Goal: Task Accomplishment & Management: Use online tool/utility

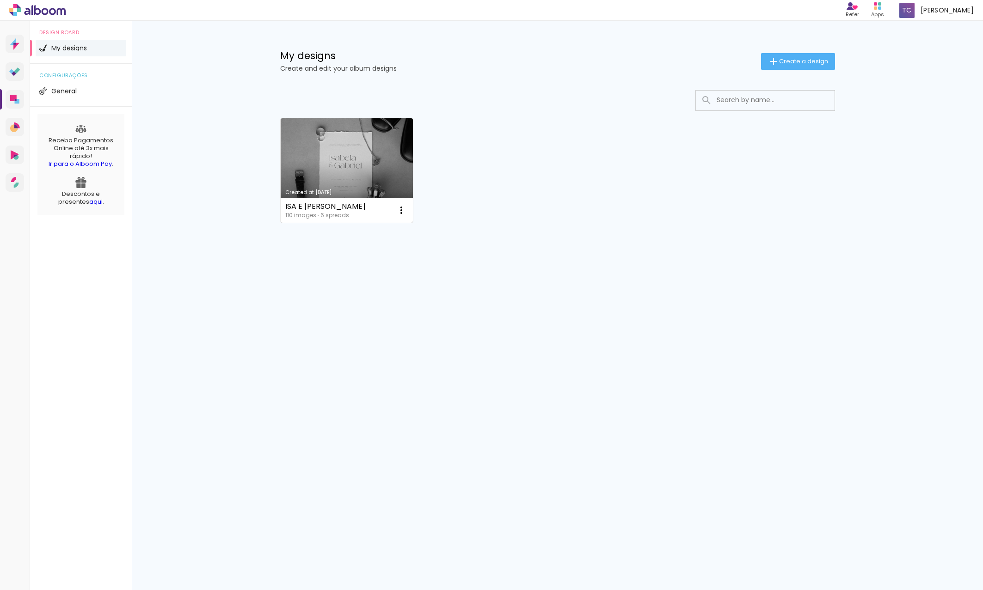
click at [379, 157] on link "Created at [DATE]" at bounding box center [347, 170] width 133 height 104
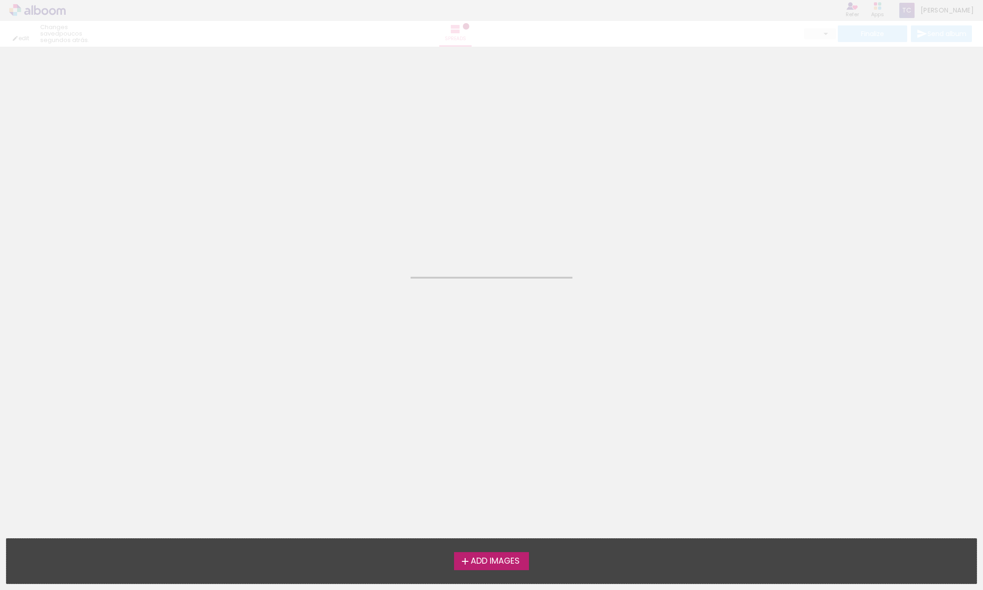
click at [379, 157] on neon-animated-pages "Confirm Cancel" at bounding box center [491, 319] width 983 height 544
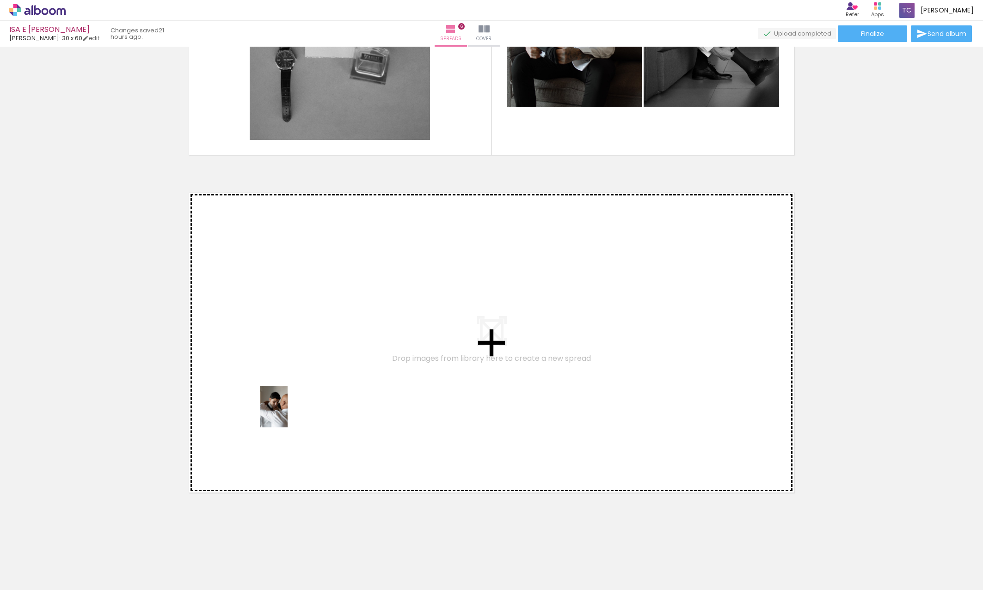
scroll to position [1914, 0]
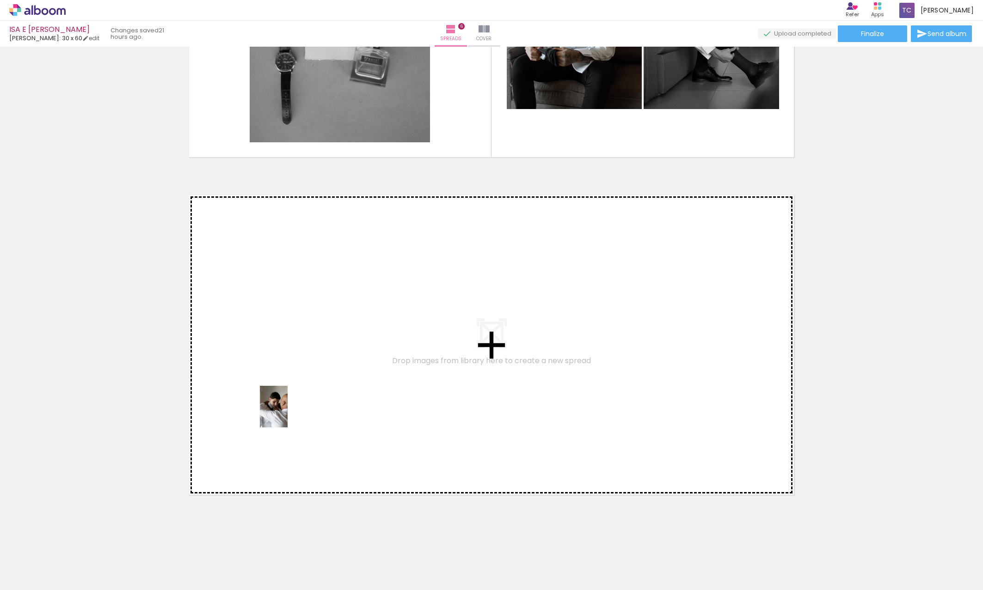
drag, startPoint x: 300, startPoint y: 576, endPoint x: 288, endPoint y: 414, distance: 162.7
click at [288, 414] on quentale-workspace at bounding box center [491, 295] width 983 height 590
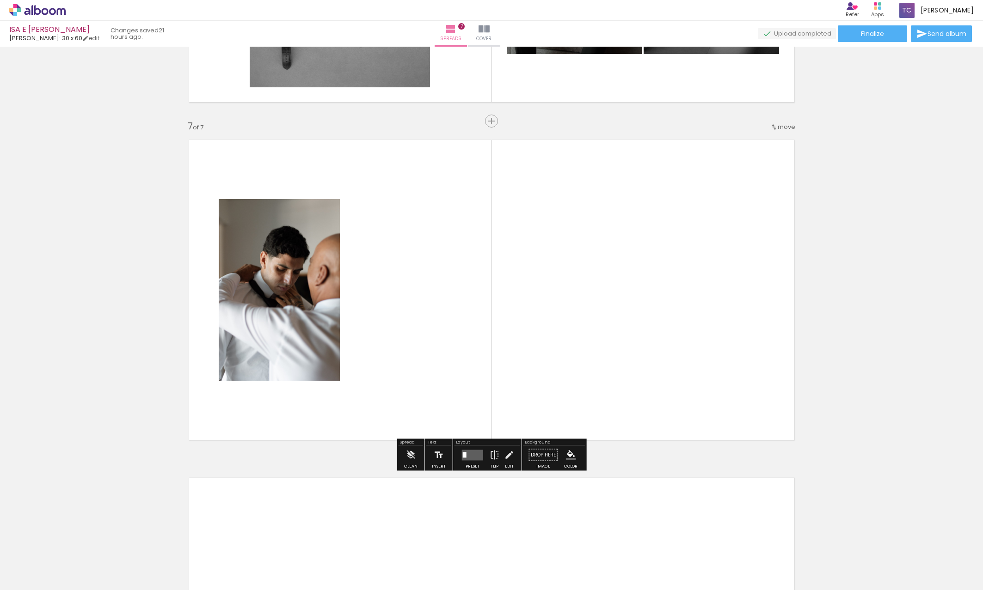
scroll to position [1969, 0]
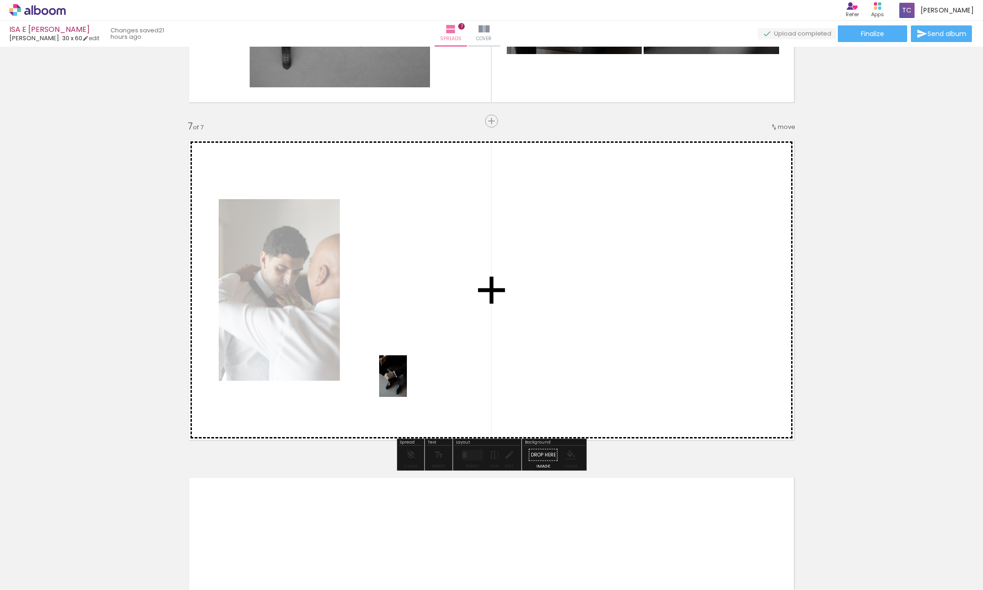
drag, startPoint x: 397, startPoint y: 566, endPoint x: 407, endPoint y: 383, distance: 182.9
click at [407, 383] on quentale-workspace at bounding box center [491, 295] width 983 height 590
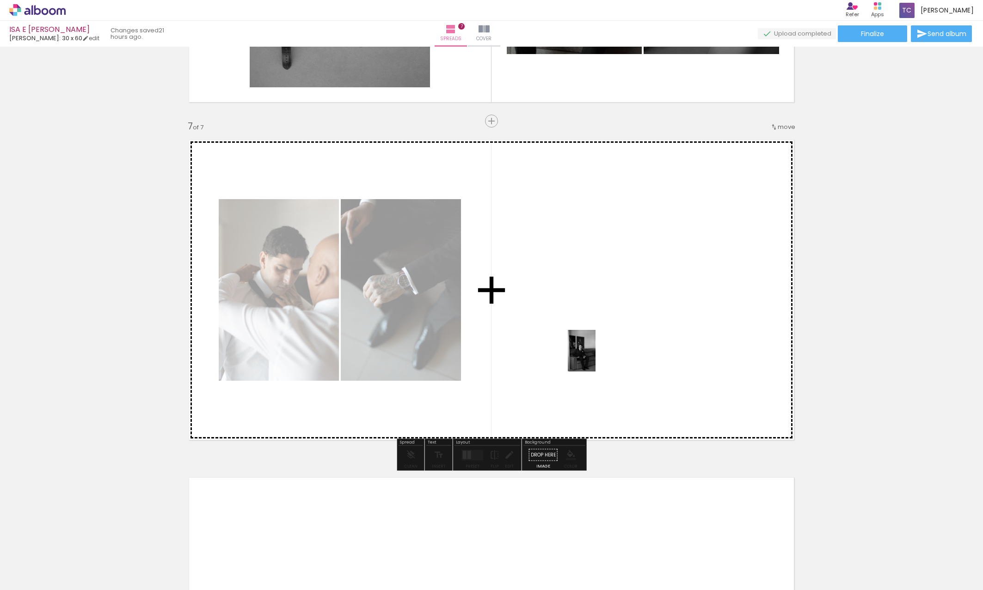
drag, startPoint x: 359, startPoint y: 565, endPoint x: 596, endPoint y: 358, distance: 314.2
click at [596, 358] on quentale-workspace at bounding box center [491, 295] width 983 height 590
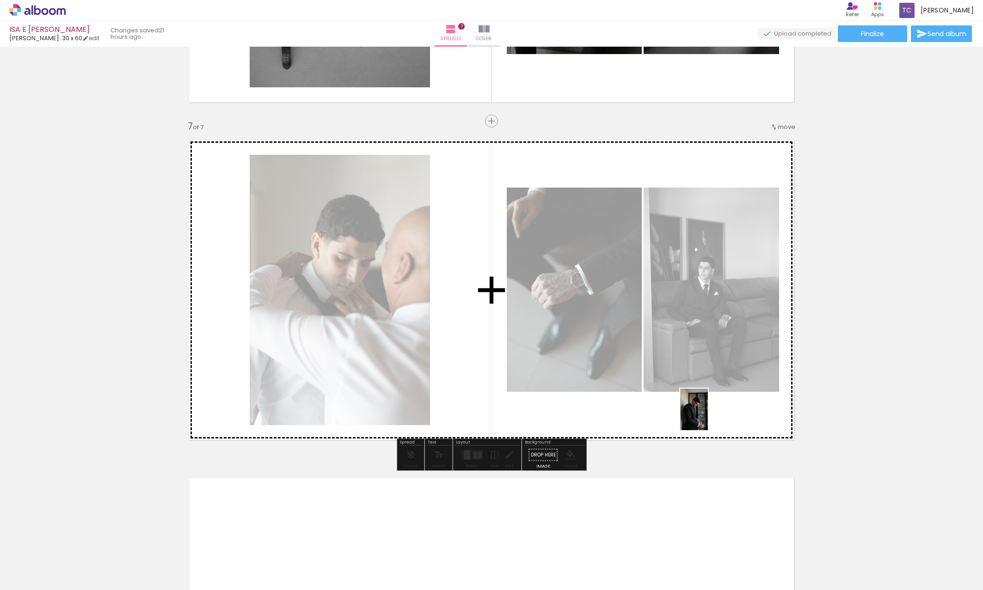
drag, startPoint x: 566, startPoint y: 578, endPoint x: 708, endPoint y: 416, distance: 215.3
click at [708, 416] on quentale-workspace at bounding box center [491, 295] width 983 height 590
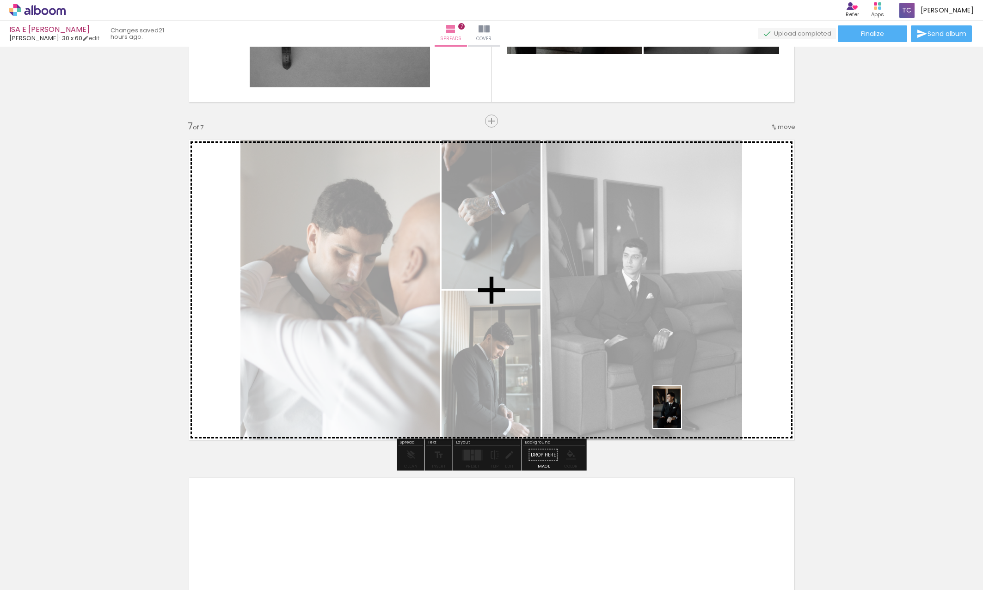
drag, startPoint x: 617, startPoint y: 565, endPoint x: 682, endPoint y: 413, distance: 164.9
click at [682, 413] on quentale-workspace at bounding box center [491, 295] width 983 height 590
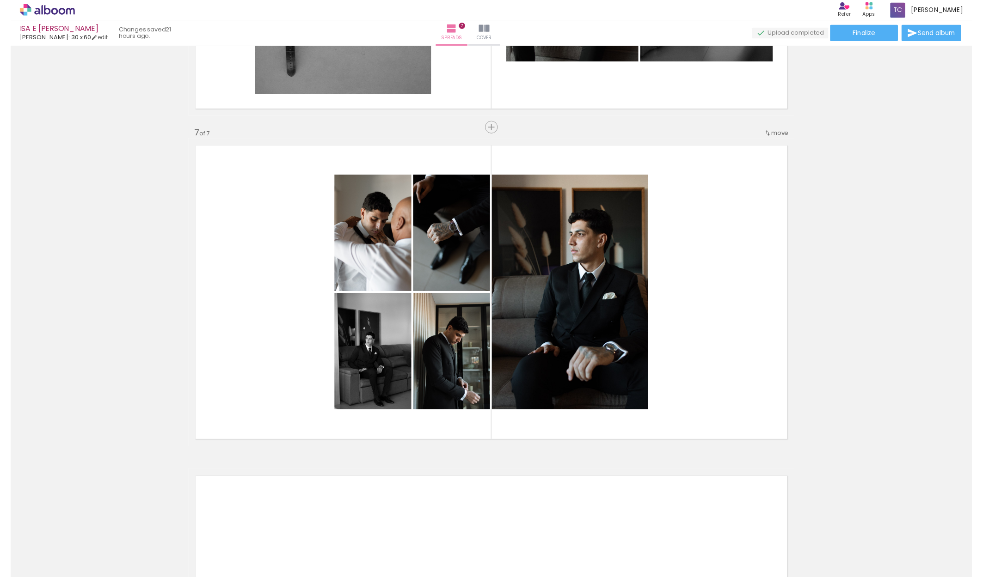
scroll to position [1961, 0]
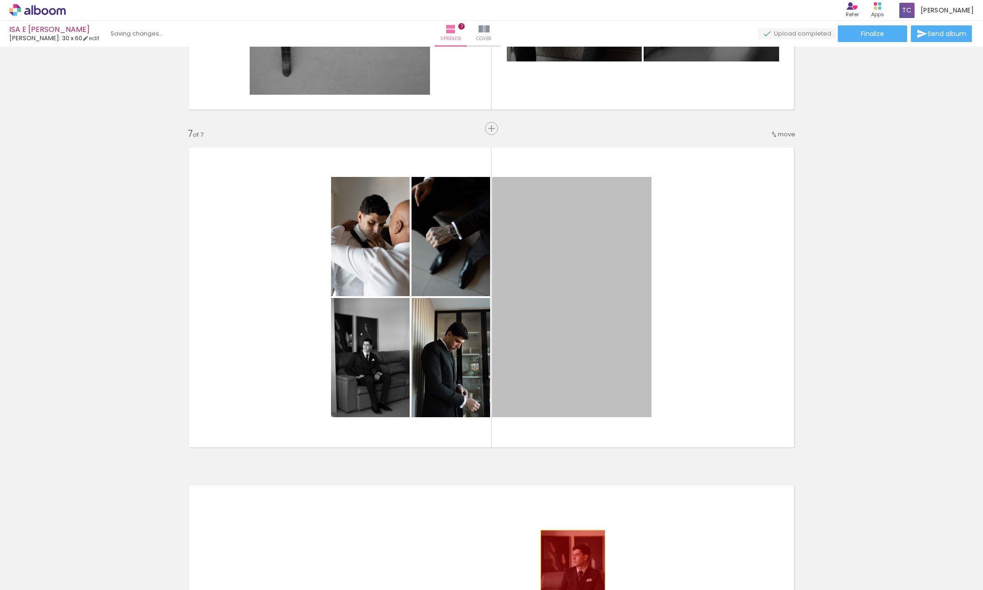
drag, startPoint x: 581, startPoint y: 373, endPoint x: 573, endPoint y: 579, distance: 205.9
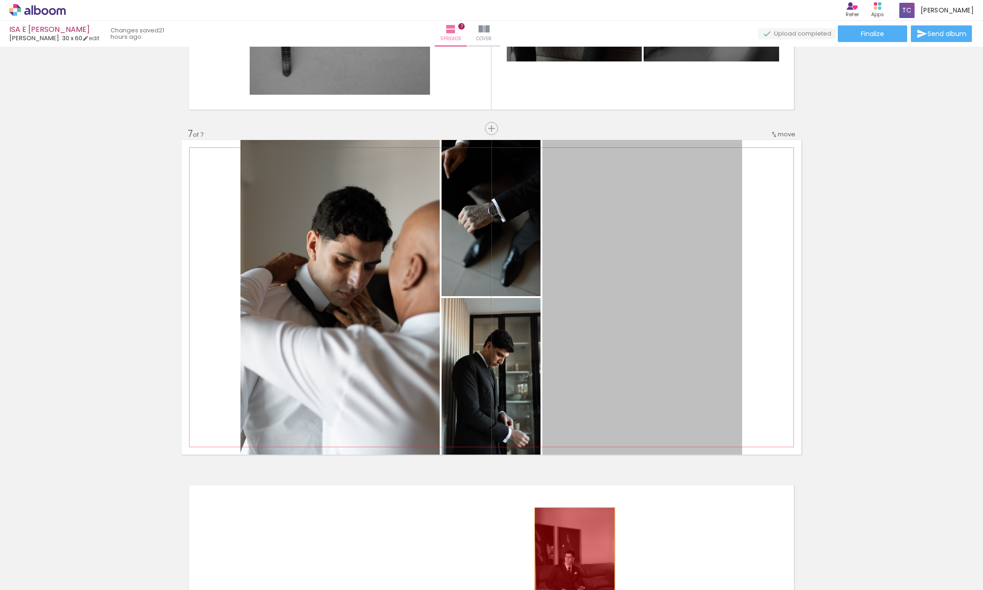
drag, startPoint x: 628, startPoint y: 381, endPoint x: 575, endPoint y: 571, distance: 197.8
click at [575, 571] on quentale-workspace at bounding box center [491, 295] width 983 height 590
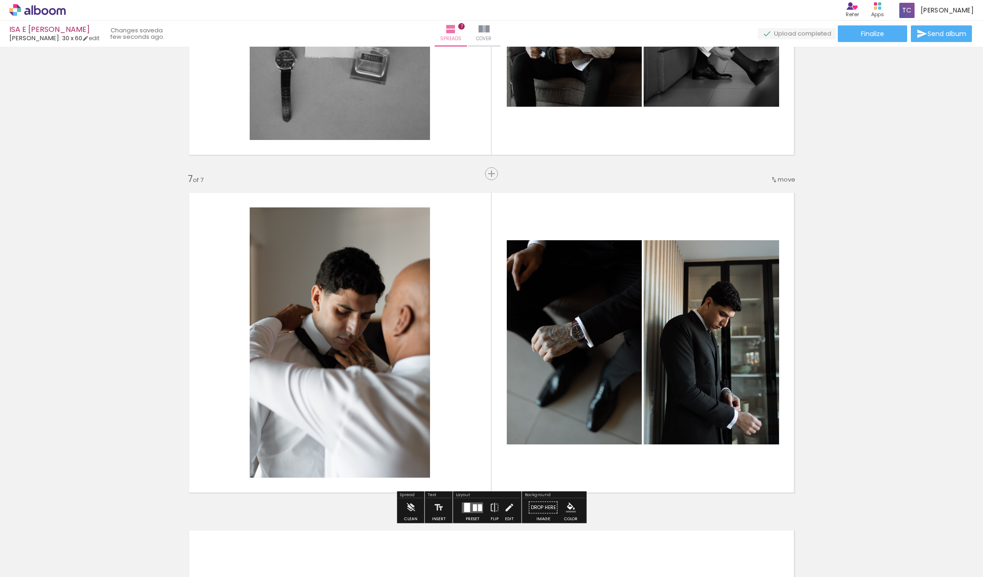
scroll to position [1956, 0]
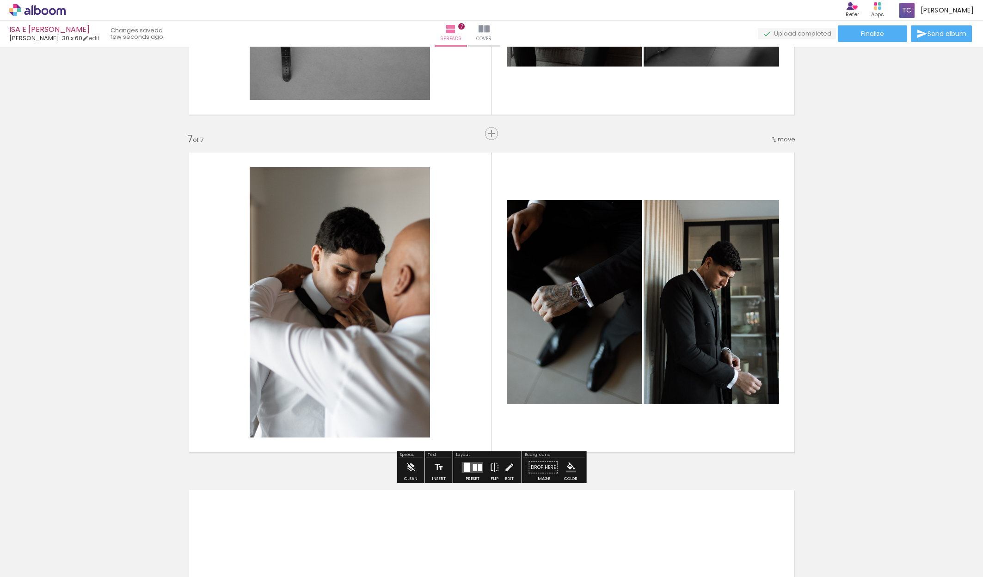
click at [471, 469] on quentale-layouter at bounding box center [472, 467] width 21 height 11
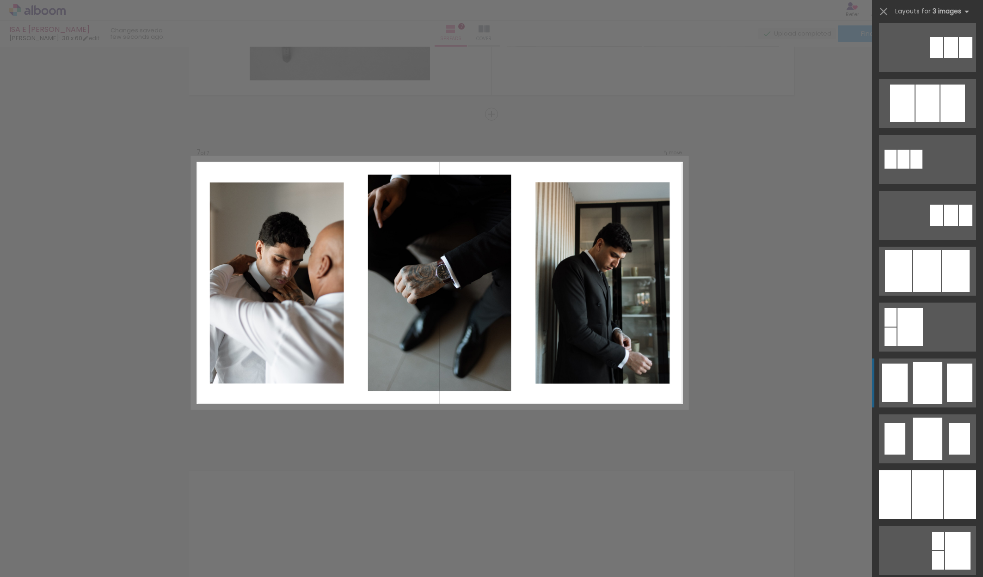
scroll to position [399, 0]
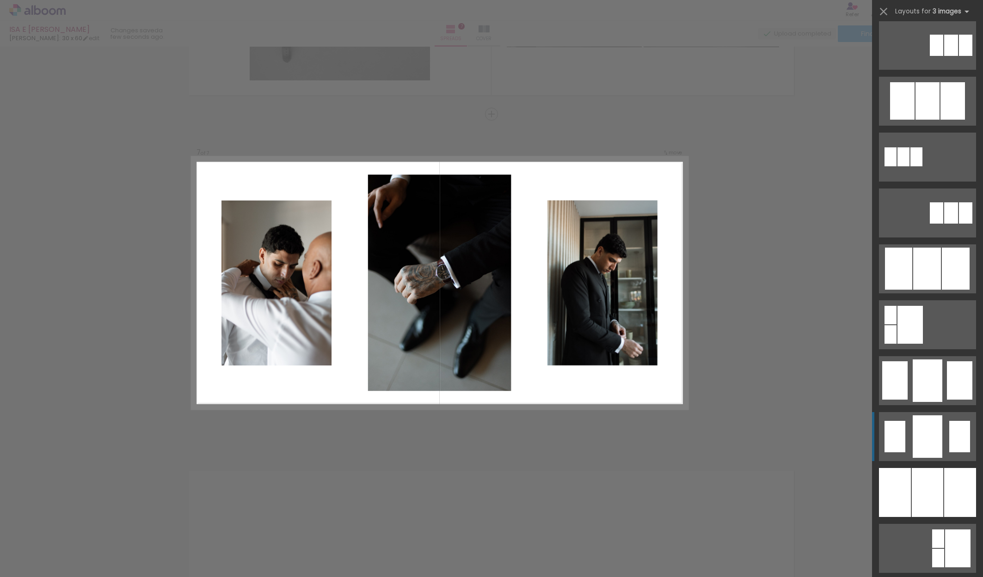
click at [938, 447] on div at bounding box center [928, 437] width 30 height 43
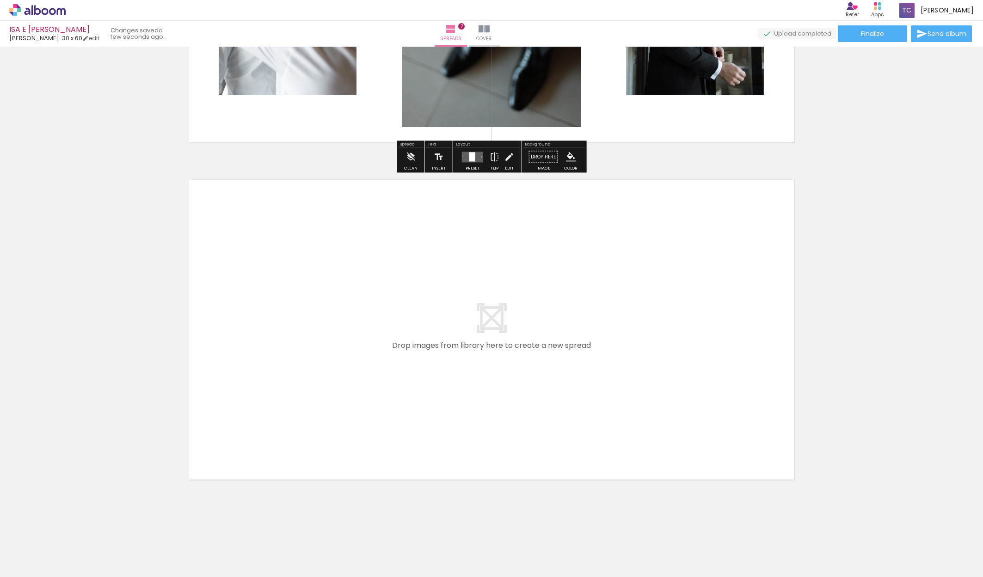
scroll to position [2267, 0]
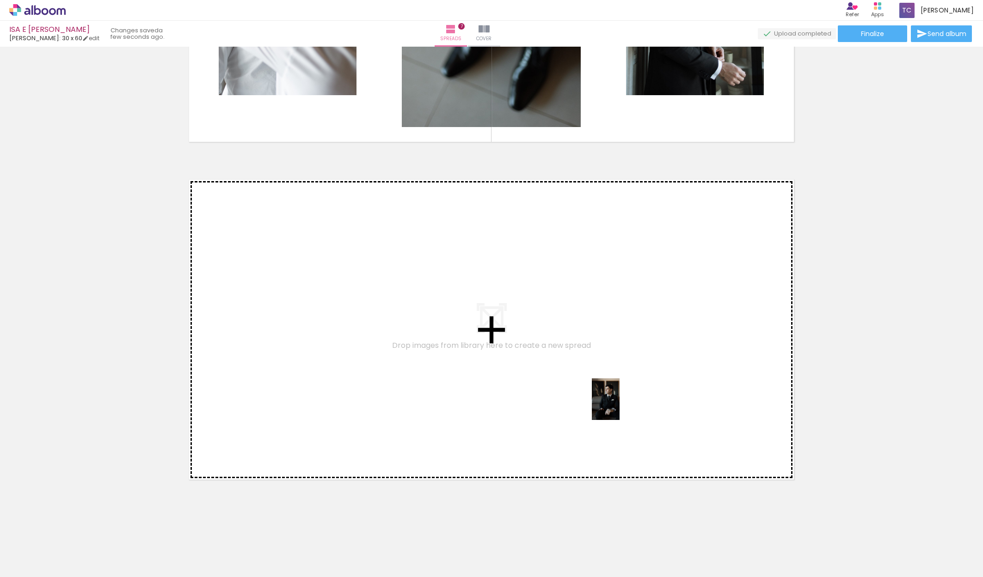
drag, startPoint x: 607, startPoint y: 552, endPoint x: 620, endPoint y: 406, distance: 146.2
click at [620, 406] on quentale-workspace at bounding box center [491, 288] width 983 height 577
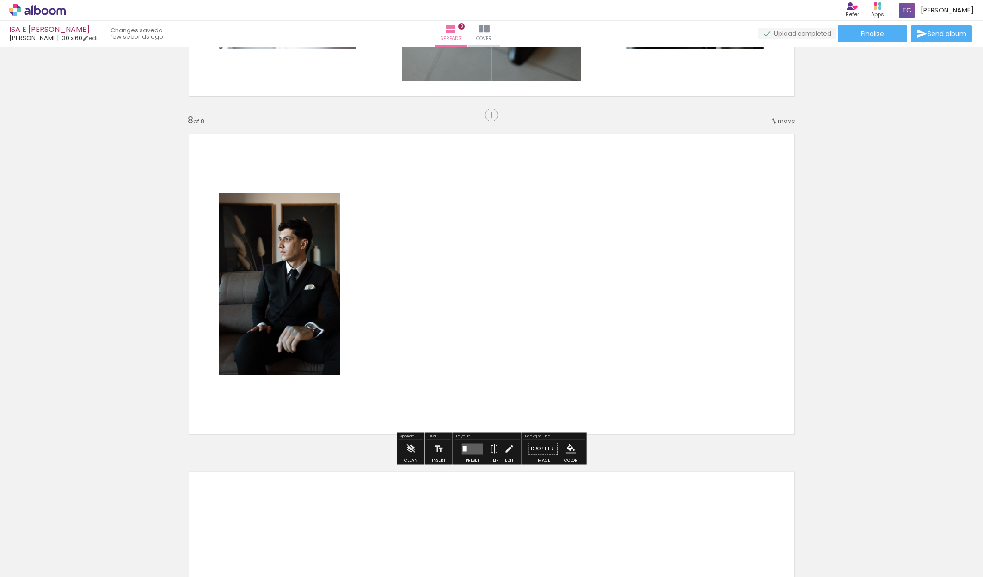
scroll to position [2314, 0]
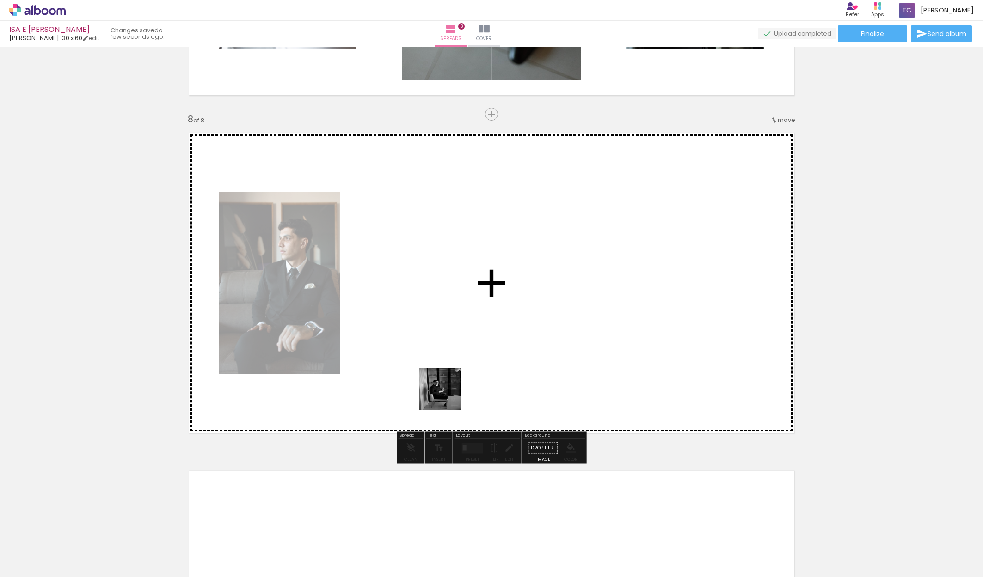
drag, startPoint x: 508, startPoint y: 558, endPoint x: 446, endPoint y: 393, distance: 176.1
click at [446, 393] on quentale-workspace at bounding box center [491, 288] width 983 height 577
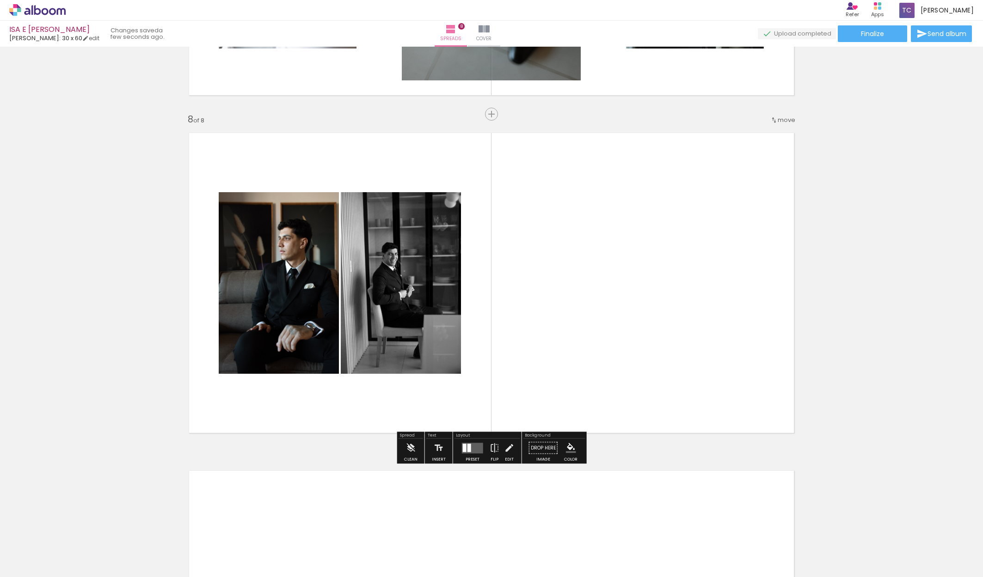
click at [464, 446] on div at bounding box center [465, 448] width 4 height 8
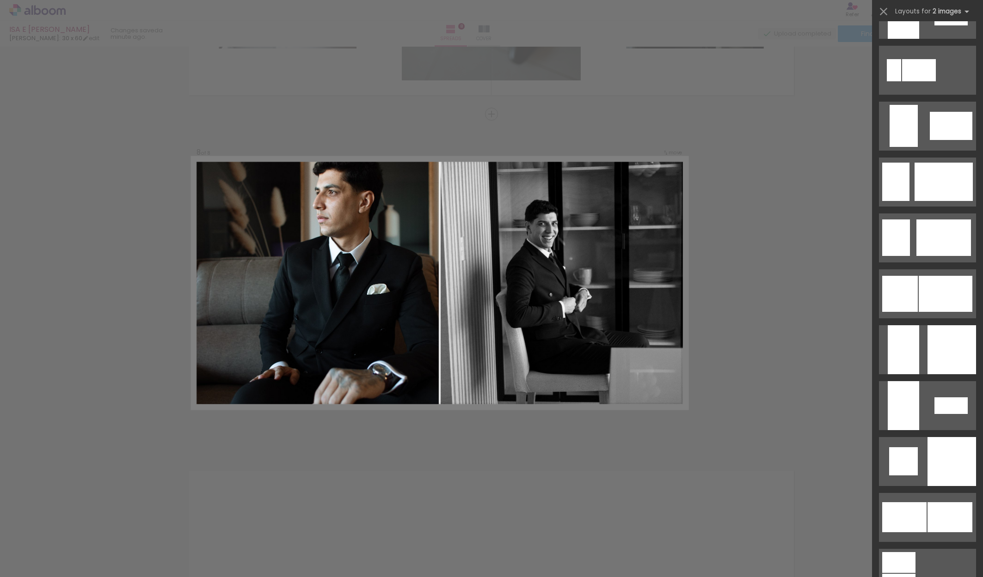
scroll to position [2066, 0]
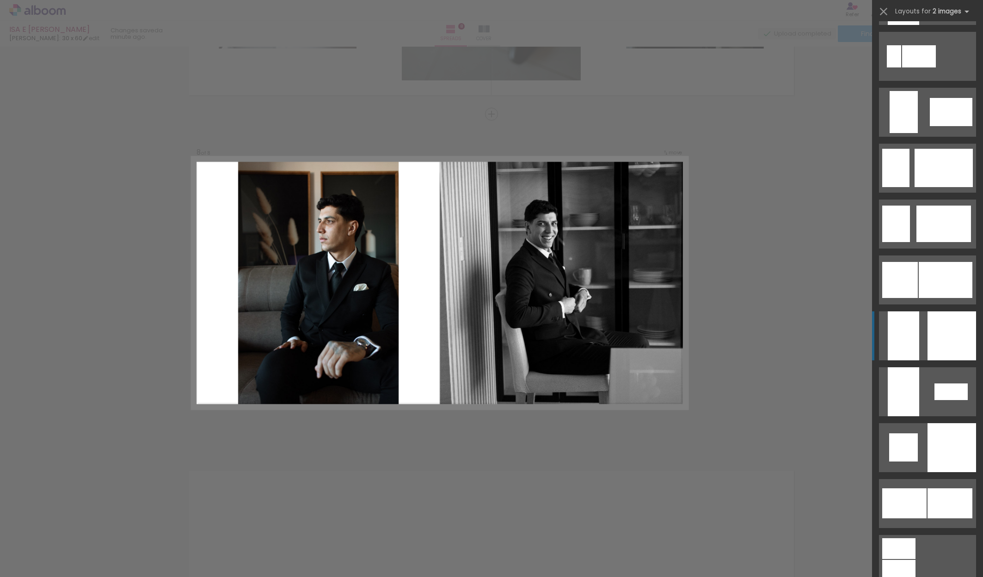
click at [966, 350] on div at bounding box center [951, 336] width 49 height 49
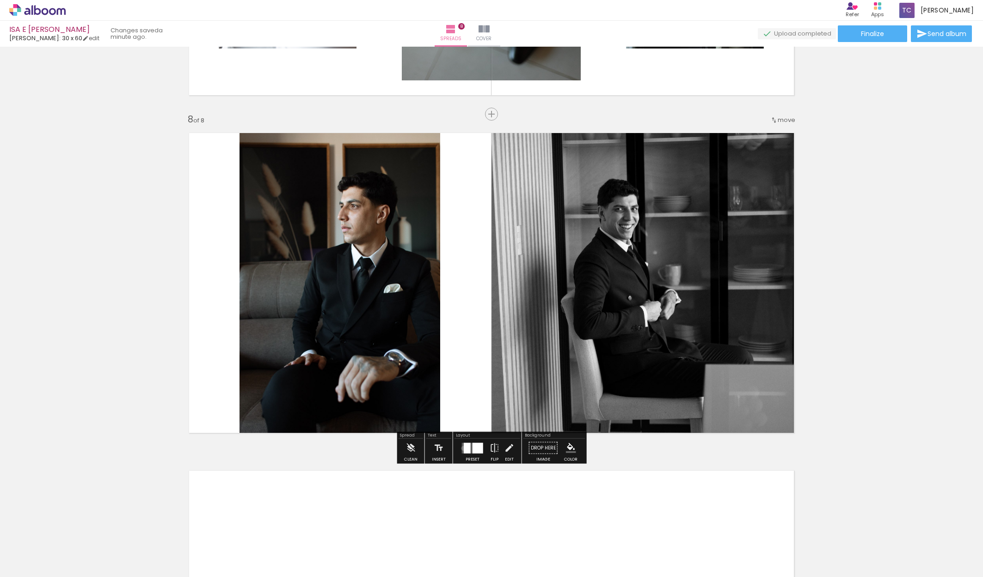
click at [462, 448] on div at bounding box center [472, 448] width 25 height 18
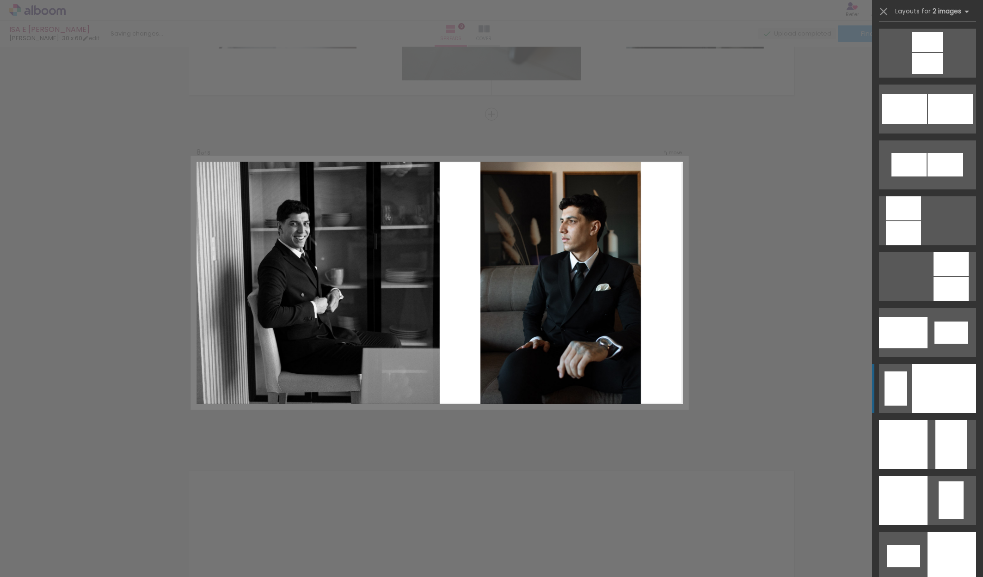
scroll to position [3417, 0]
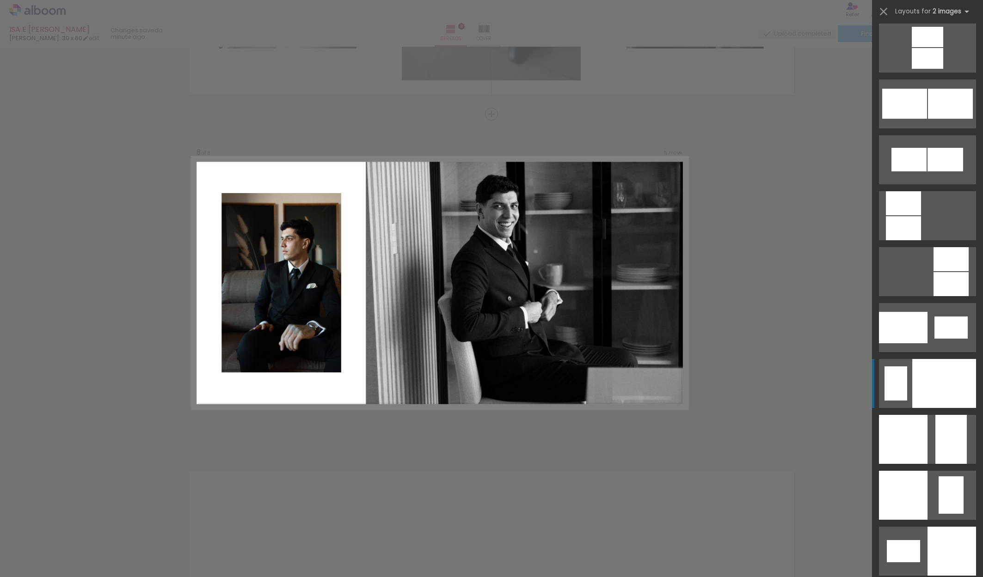
click at [953, 405] on div at bounding box center [944, 383] width 64 height 49
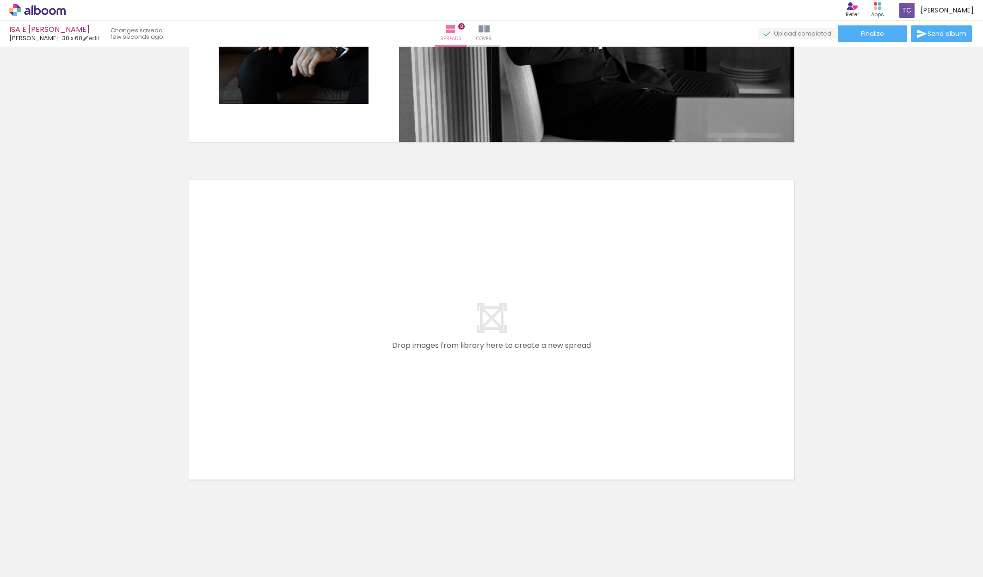
scroll to position [0, 425]
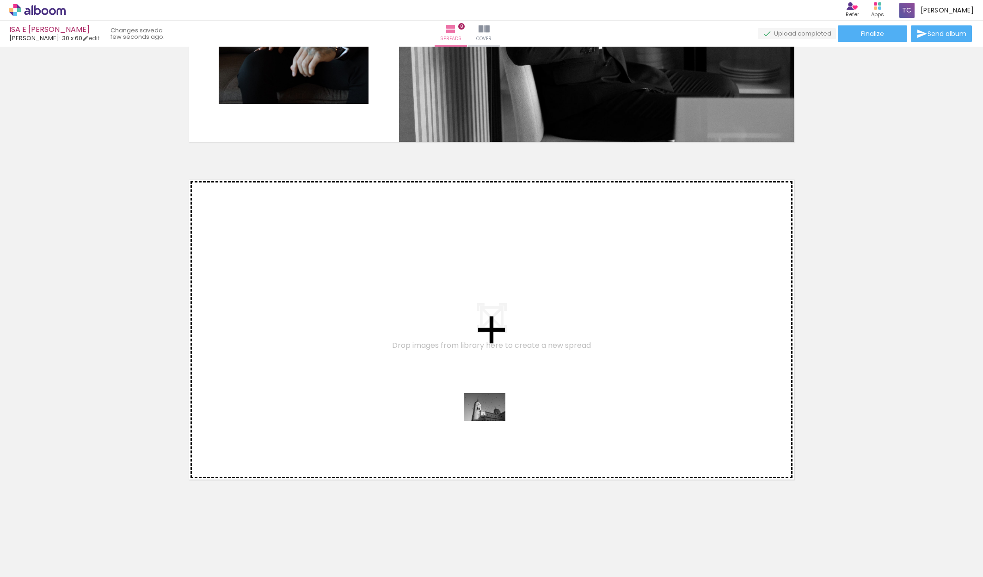
drag, startPoint x: 507, startPoint y: 558, endPoint x: 491, endPoint y: 421, distance: 137.3
click at [491, 421] on quentale-workspace at bounding box center [491, 288] width 983 height 577
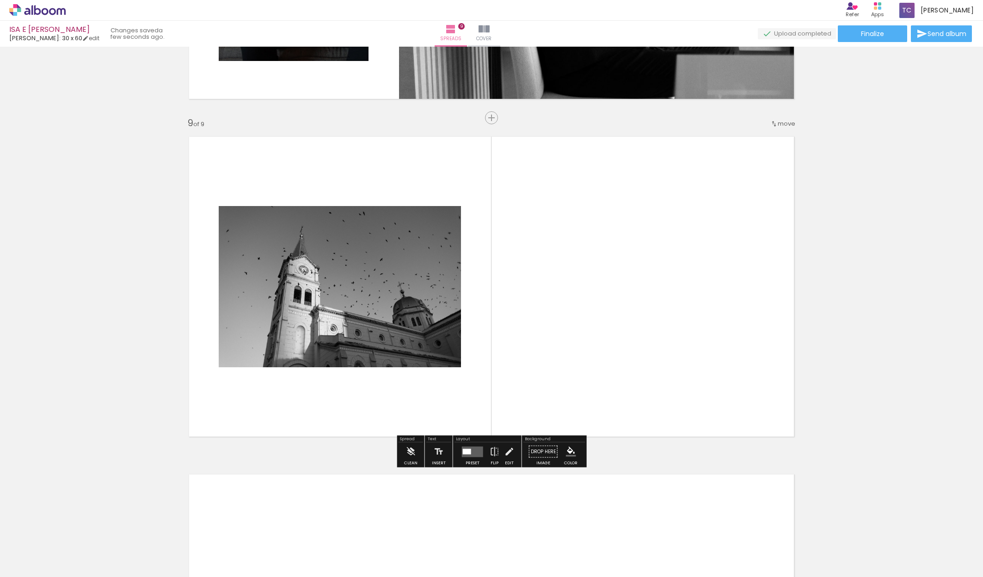
scroll to position [2652, 0]
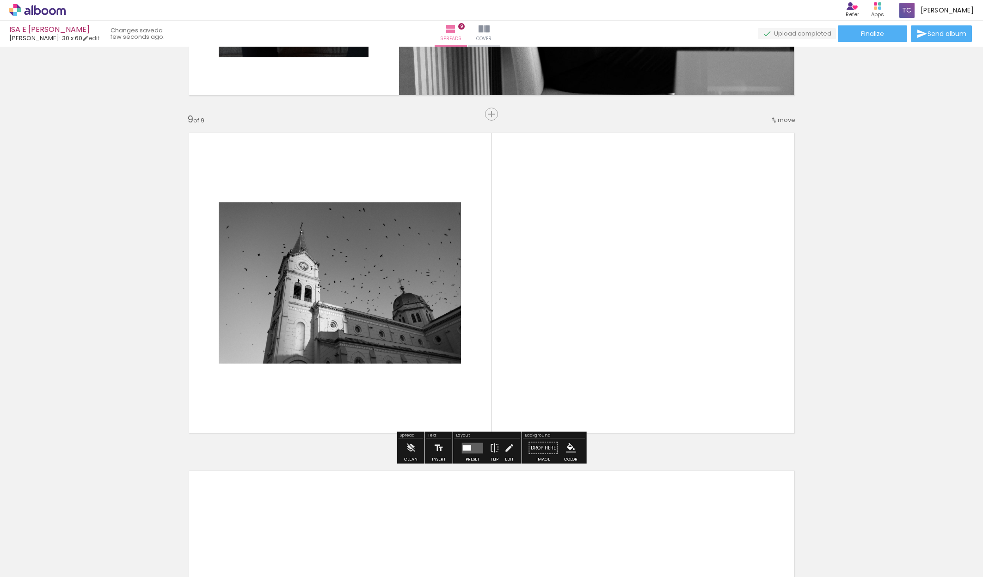
click at [475, 448] on quentale-layouter at bounding box center [472, 448] width 21 height 11
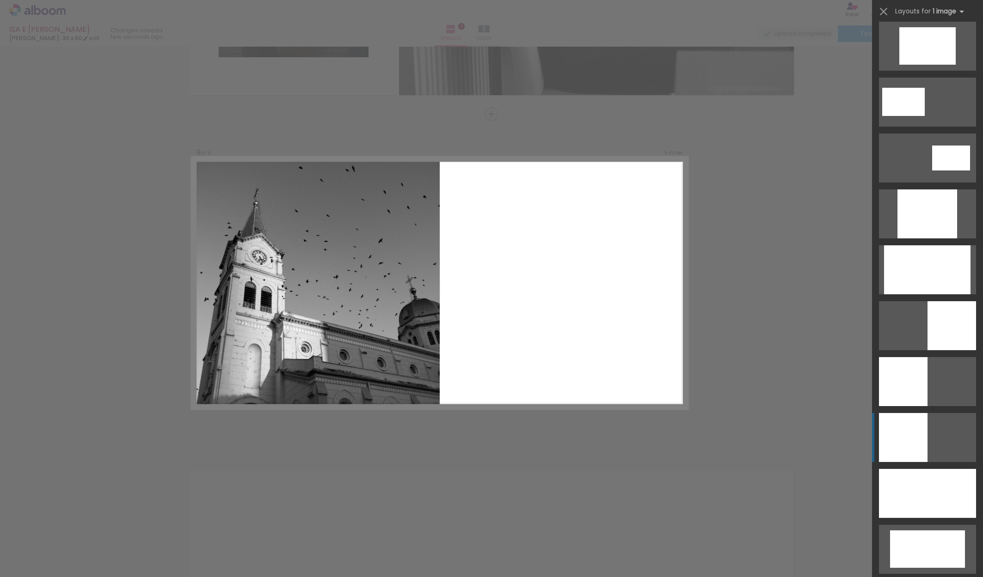
scroll to position [442, 0]
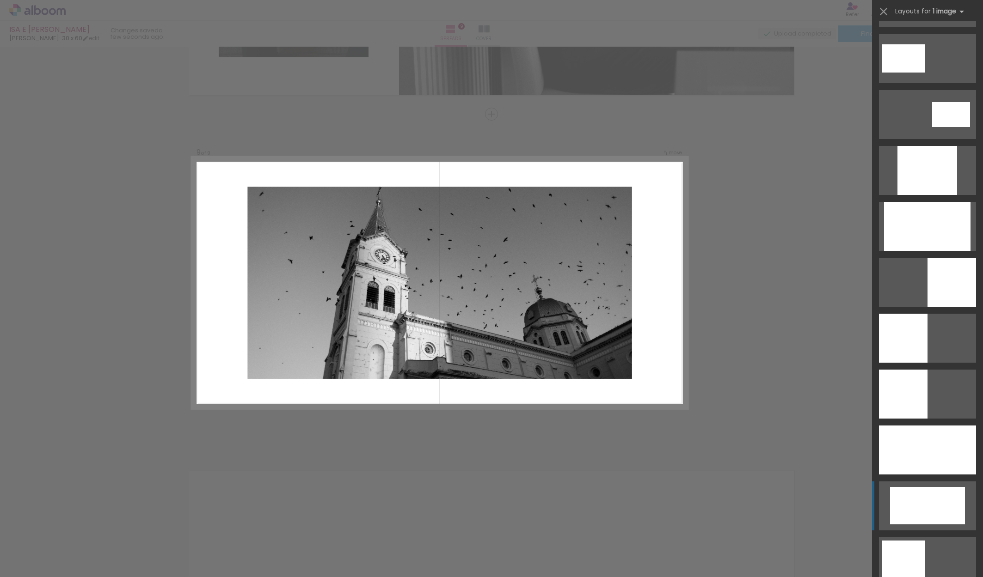
click at [927, 501] on div at bounding box center [927, 505] width 75 height 37
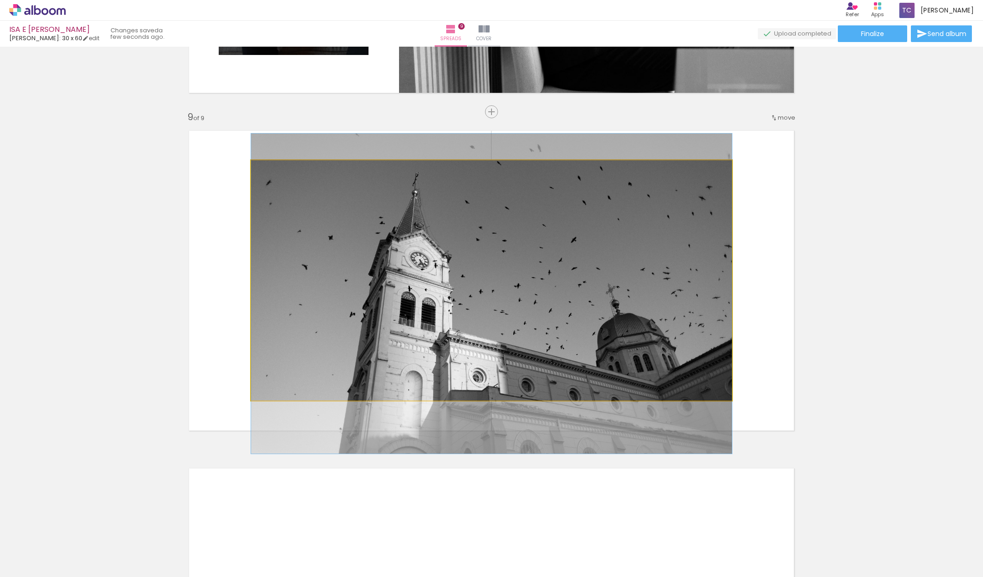
scroll to position [2655, 0]
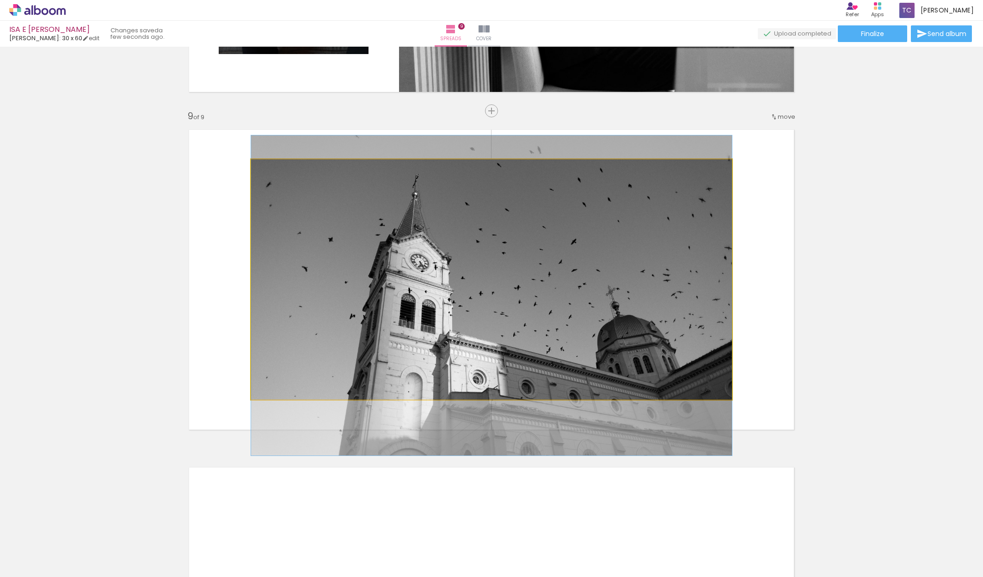
drag, startPoint x: 595, startPoint y: 285, endPoint x: 595, endPoint y: 301, distance: 16.2
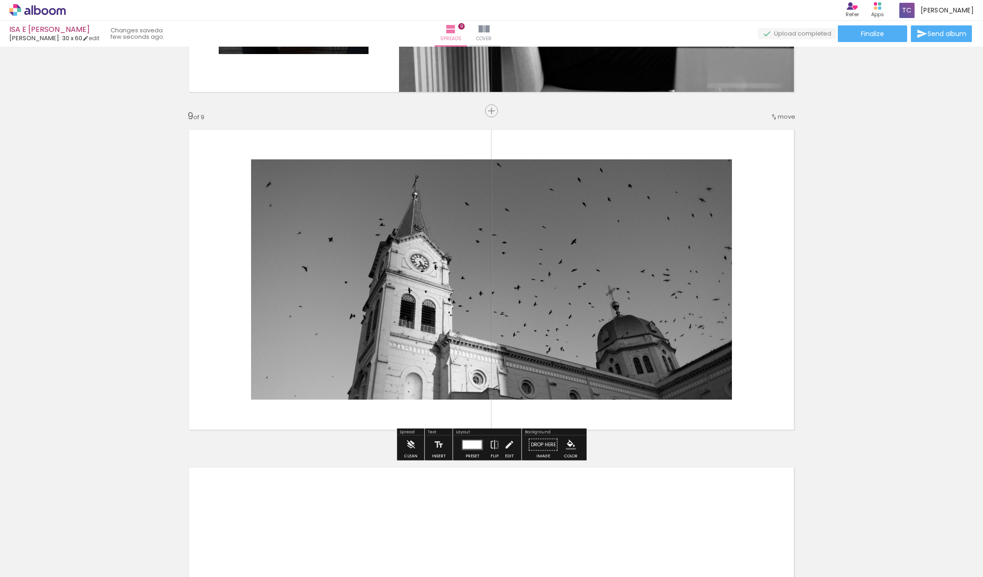
scroll to position [2656, 0]
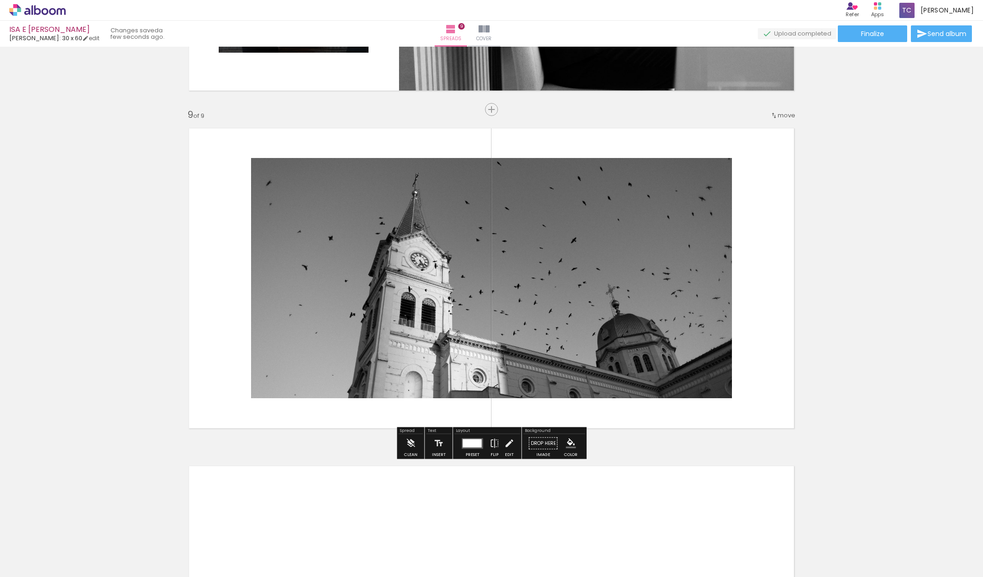
click at [766, 336] on quentale-layouter at bounding box center [492, 278] width 620 height 315
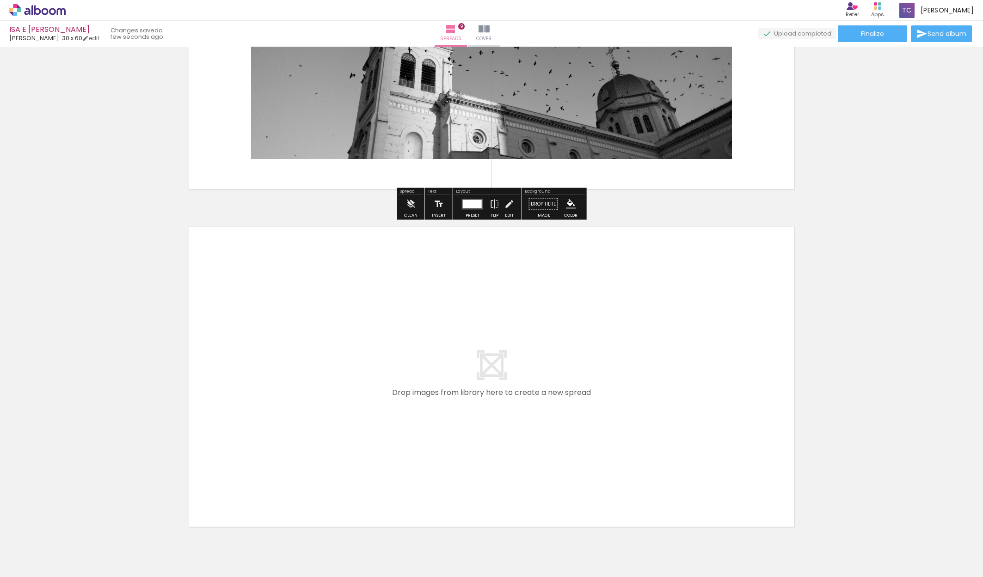
scroll to position [2930, 0]
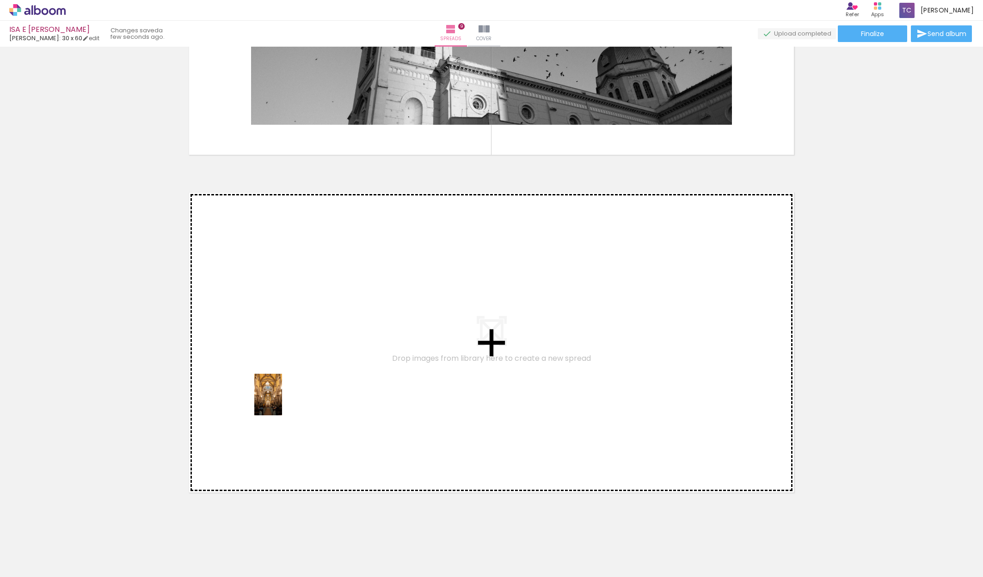
drag, startPoint x: 250, startPoint y: 558, endPoint x: 282, endPoint y: 402, distance: 159.1
click at [282, 402] on quentale-workspace at bounding box center [491, 288] width 983 height 577
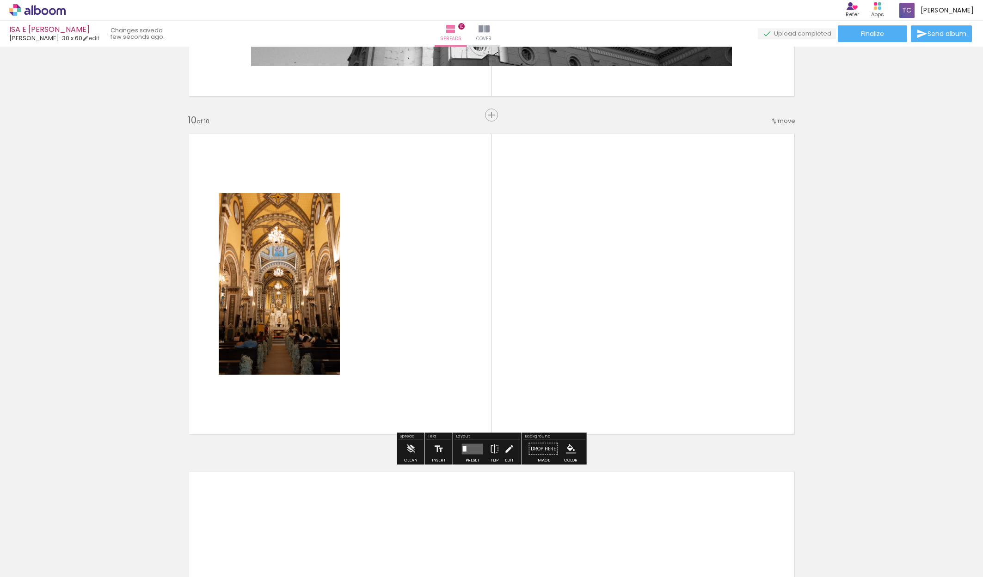
scroll to position [2990, 0]
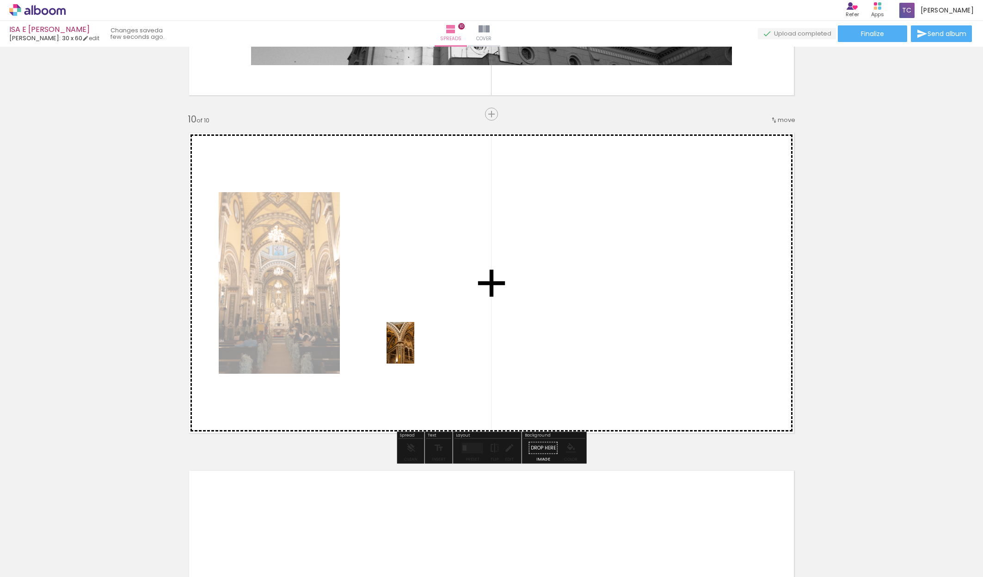
drag, startPoint x: 297, startPoint y: 551, endPoint x: 414, endPoint y: 350, distance: 232.7
click at [414, 350] on quentale-workspace at bounding box center [491, 288] width 983 height 577
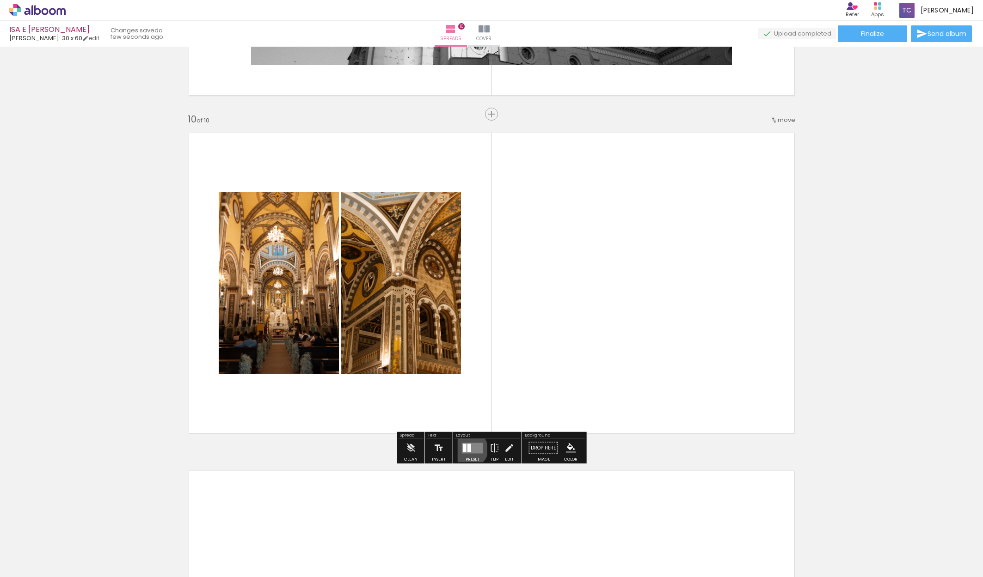
click at [469, 449] on div at bounding box center [469, 448] width 4 height 8
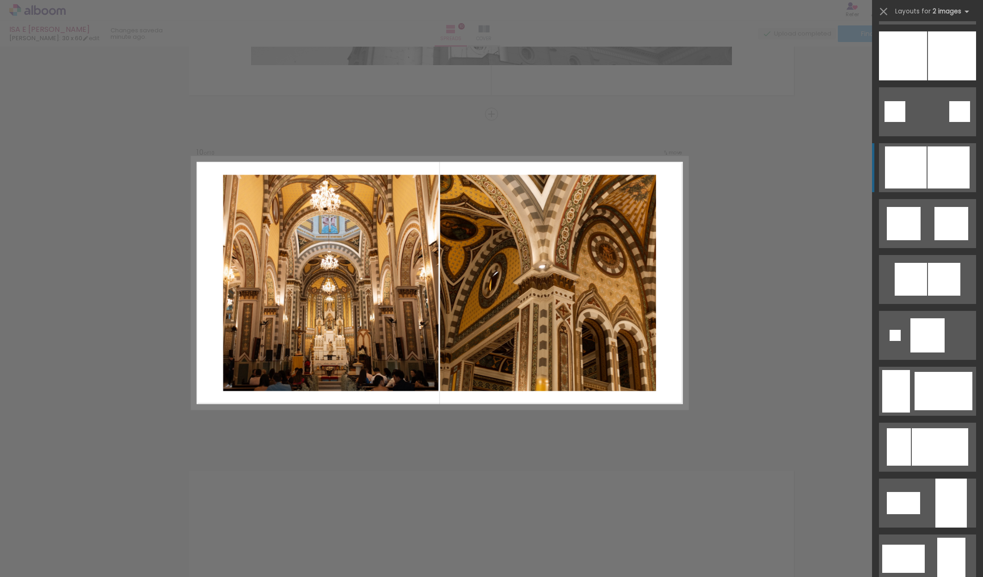
scroll to position [1123, 0]
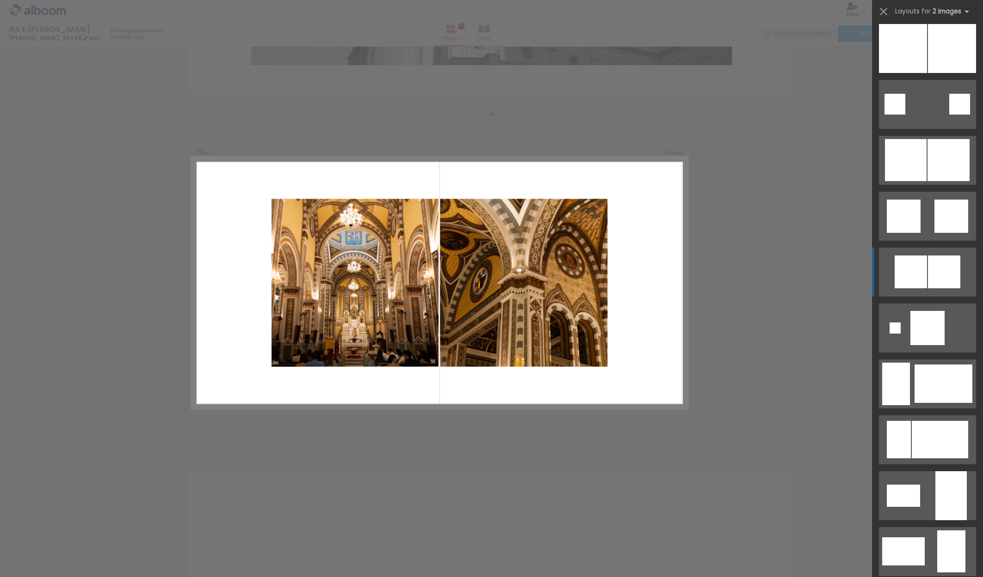
click at [943, 264] on div at bounding box center [944, 272] width 32 height 33
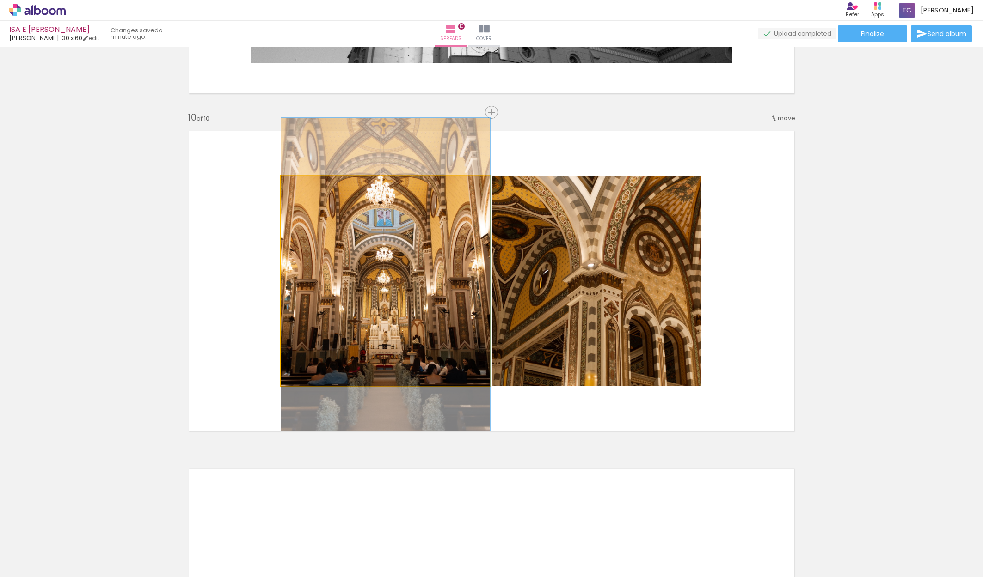
scroll to position [2991, 0]
drag, startPoint x: 412, startPoint y: 330, endPoint x: 412, endPoint y: 323, distance: 6.5
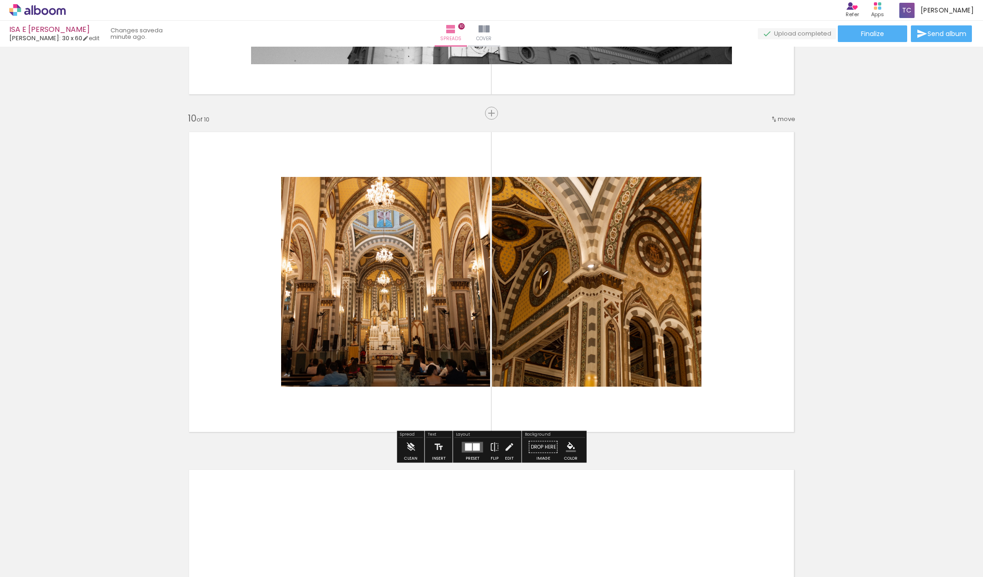
click at [472, 452] on quentale-layouter at bounding box center [472, 447] width 21 height 11
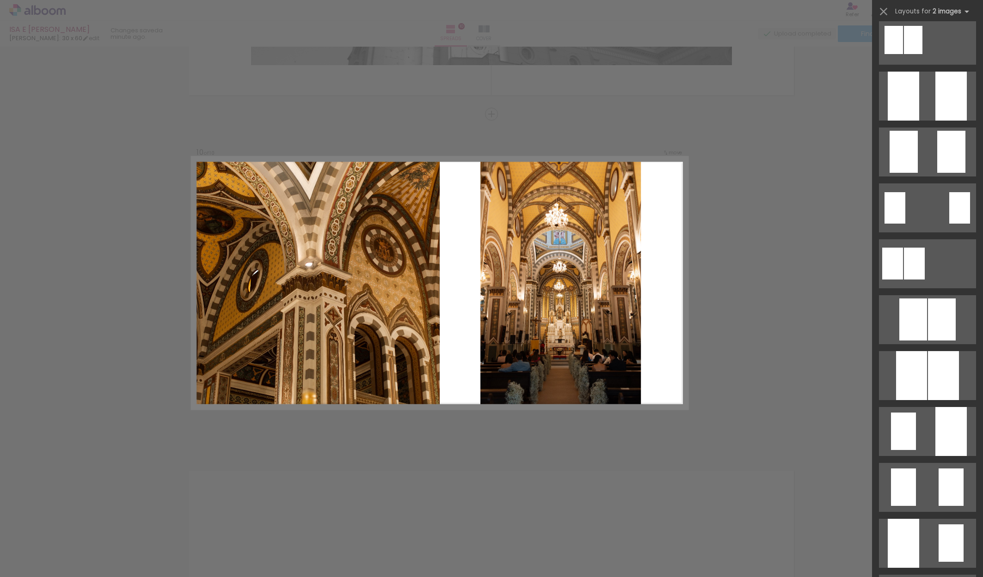
scroll to position [11, 0]
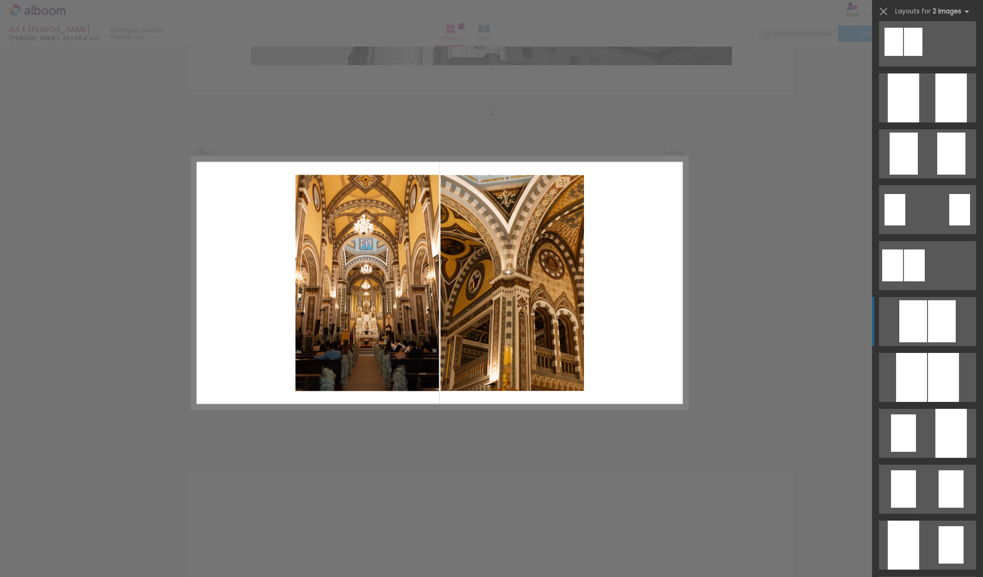
click at [941, 336] on div at bounding box center [942, 322] width 28 height 42
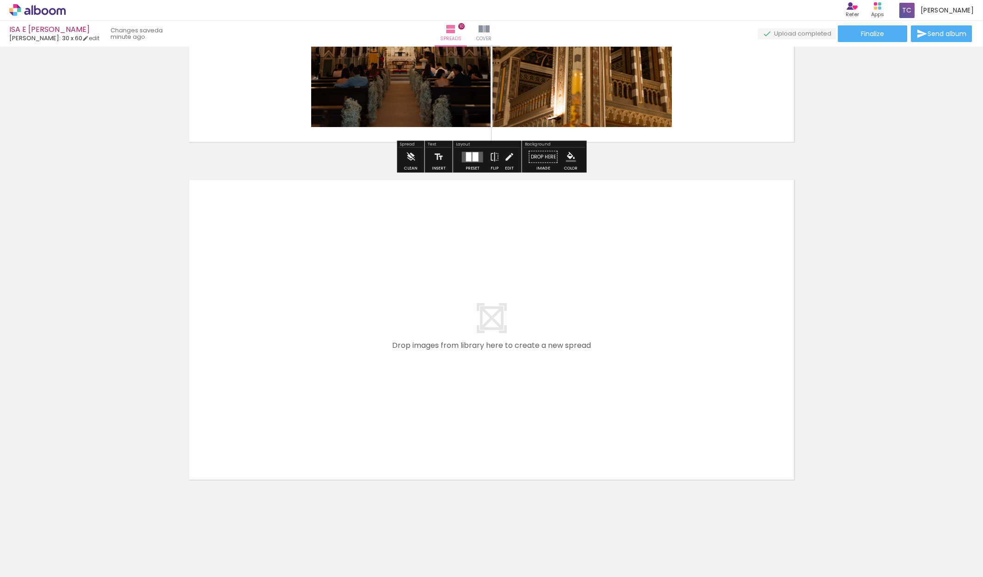
scroll to position [3281, 0]
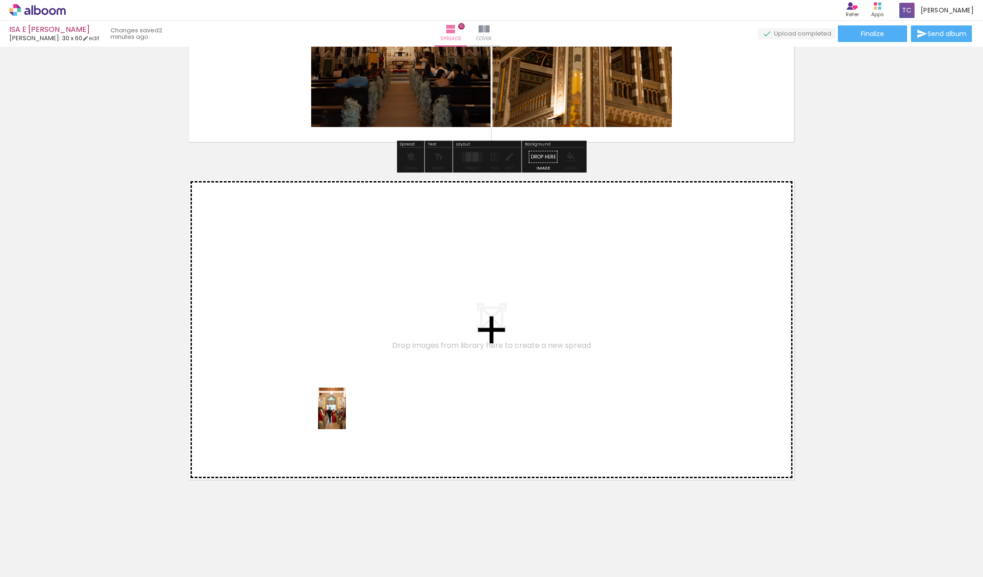
drag, startPoint x: 348, startPoint y: 553, endPoint x: 346, endPoint y: 416, distance: 136.9
click at [346, 416] on quentale-workspace at bounding box center [491, 288] width 983 height 577
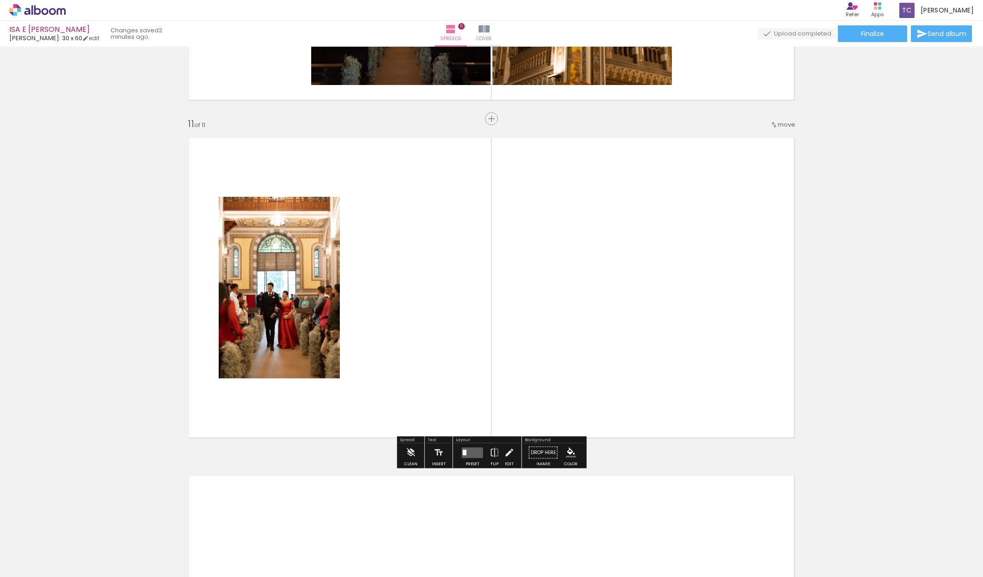
scroll to position [3328, 0]
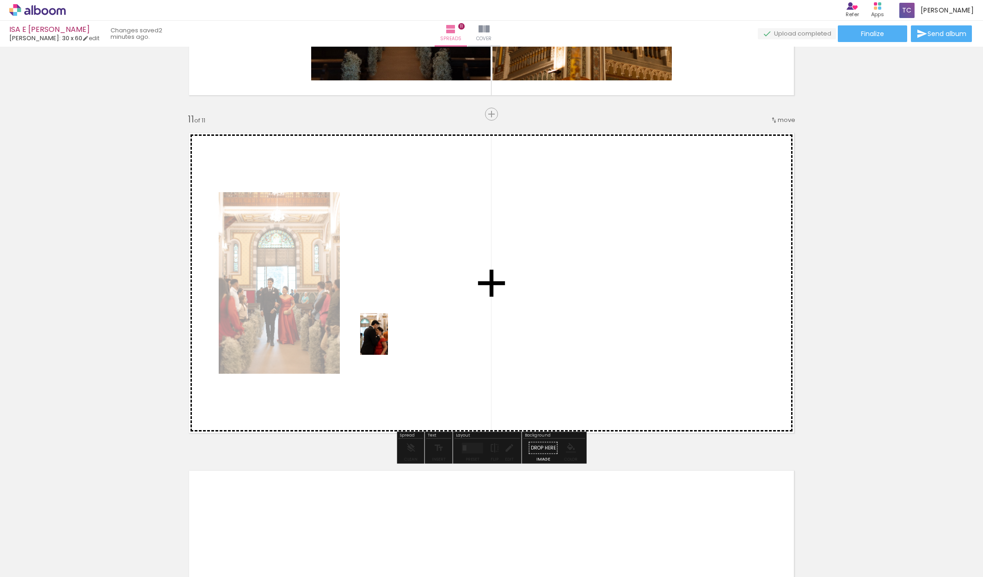
drag, startPoint x: 400, startPoint y: 549, endPoint x: 388, endPoint y: 341, distance: 207.9
click at [388, 341] on quentale-workspace at bounding box center [491, 288] width 983 height 577
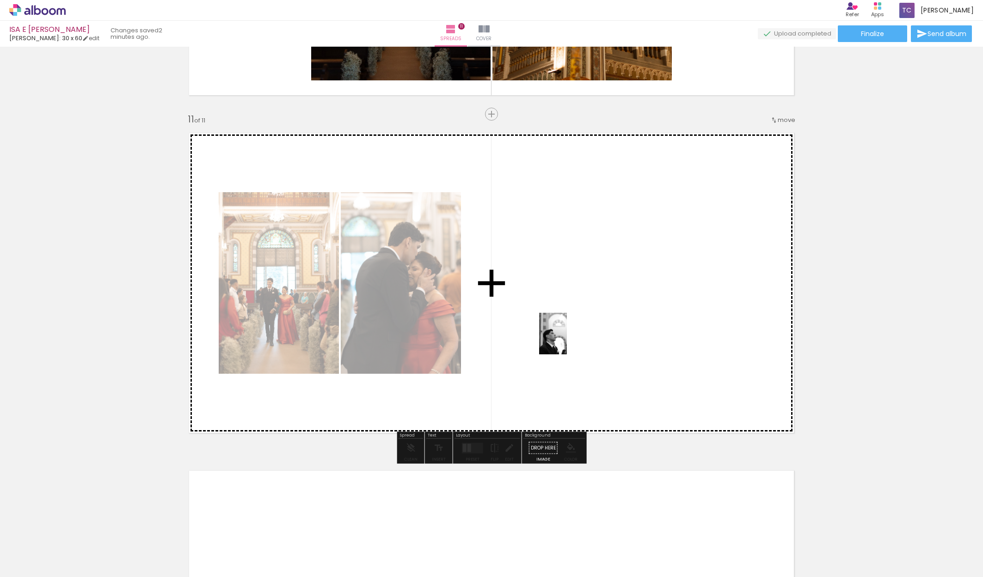
drag, startPoint x: 447, startPoint y: 551, endPoint x: 567, endPoint y: 341, distance: 242.1
click at [567, 341] on quentale-workspace at bounding box center [491, 288] width 983 height 577
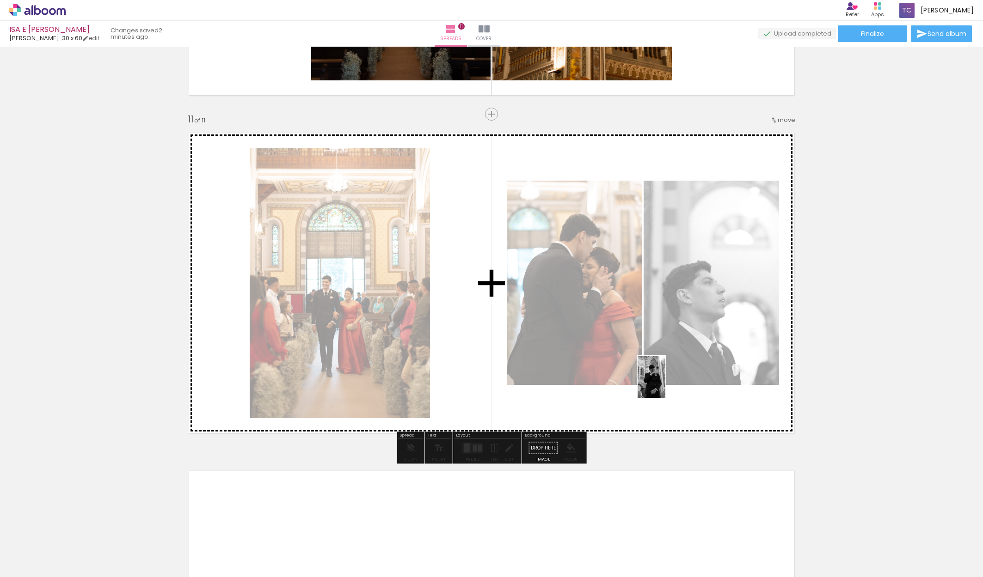
drag, startPoint x: 560, startPoint y: 552, endPoint x: 665, endPoint y: 384, distance: 197.8
click at [665, 384] on quentale-workspace at bounding box center [491, 288] width 983 height 577
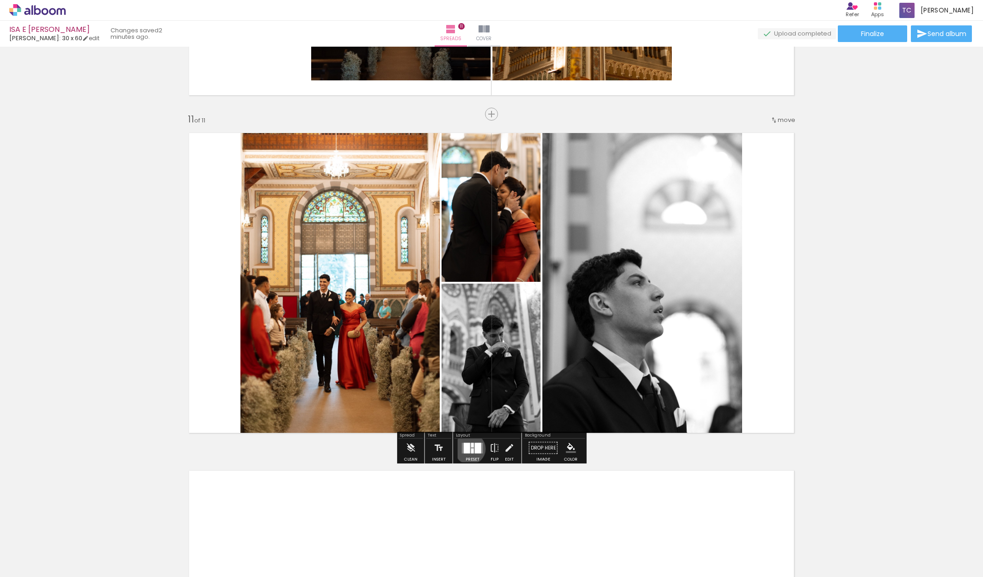
click at [469, 449] on div at bounding box center [467, 448] width 6 height 11
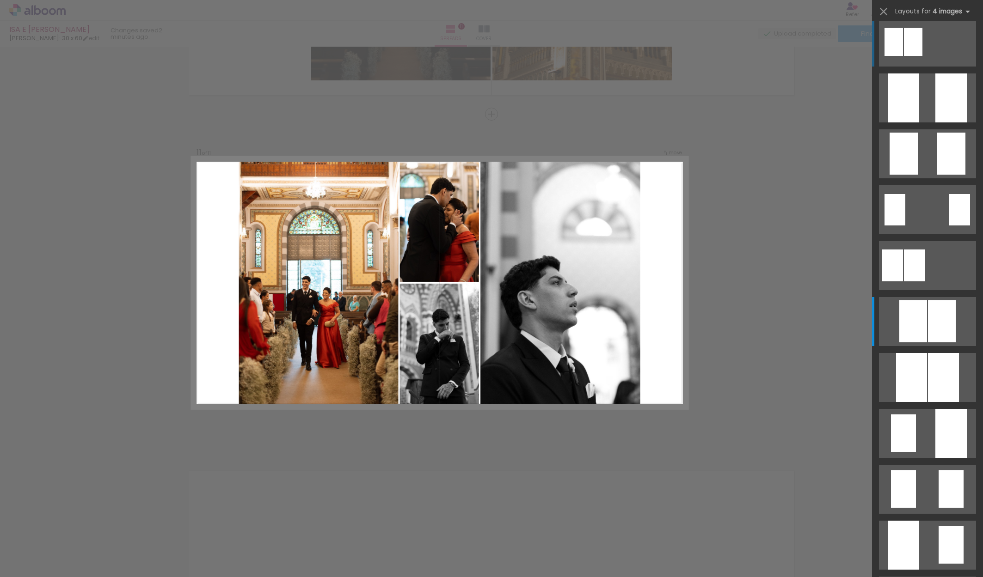
scroll to position [0, 0]
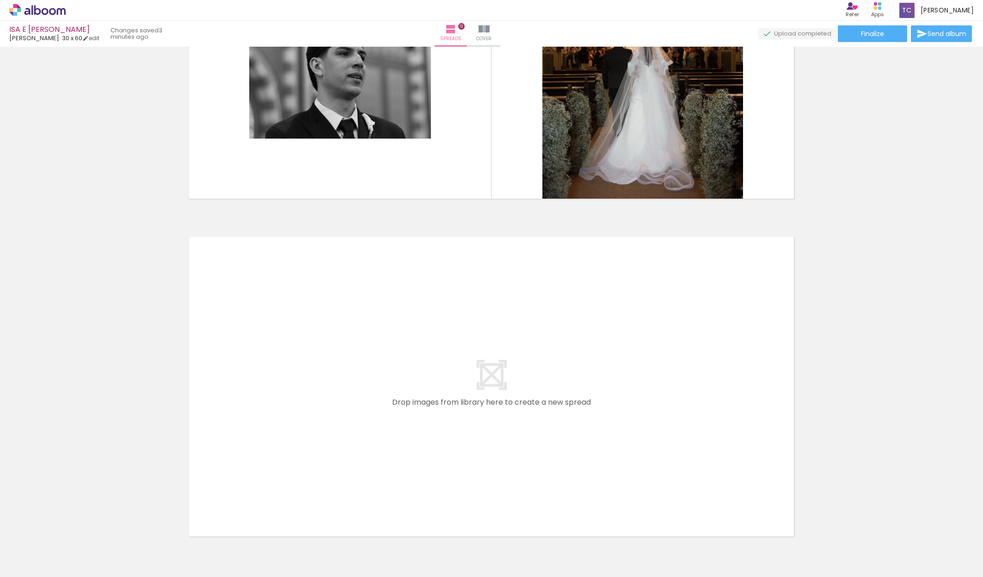
scroll to position [0, 676]
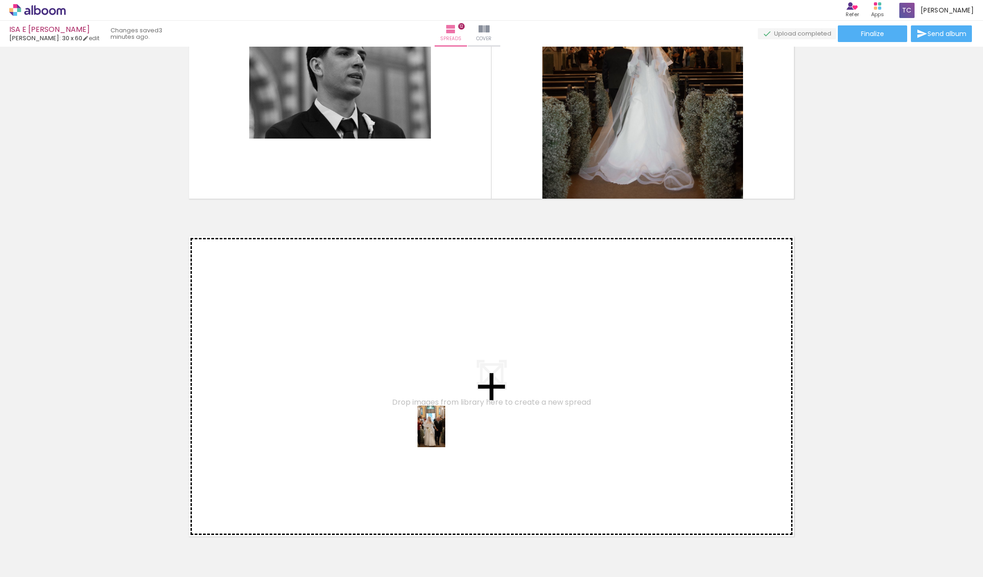
drag, startPoint x: 508, startPoint y: 559, endPoint x: 445, endPoint y: 434, distance: 140.0
click at [445, 434] on quentale-workspace at bounding box center [491, 288] width 983 height 577
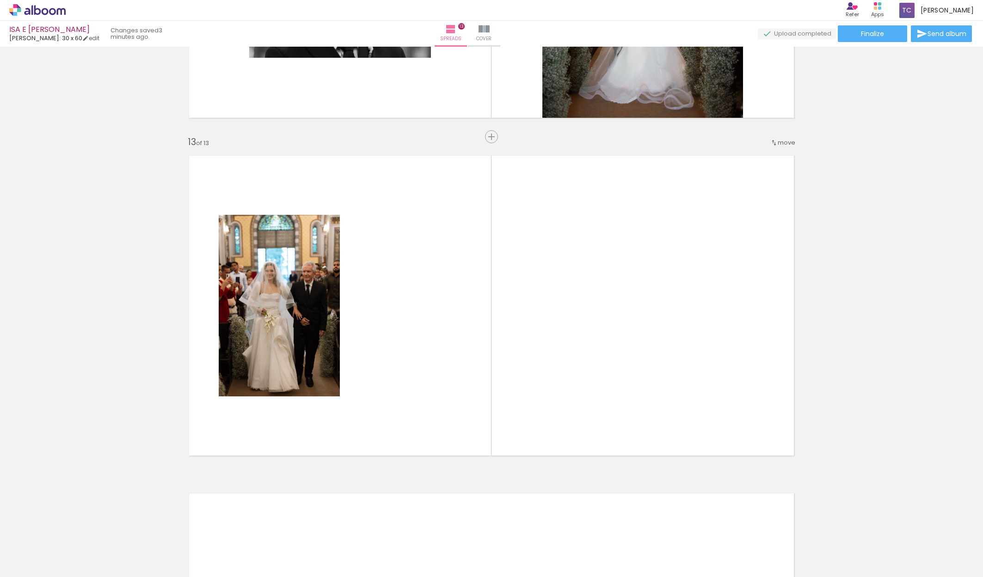
scroll to position [4004, 0]
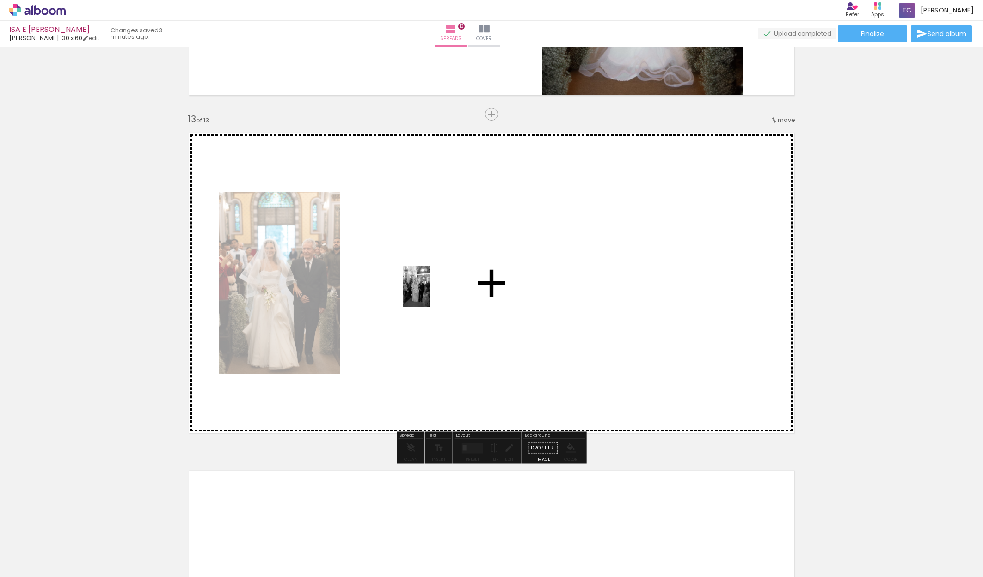
drag, startPoint x: 559, startPoint y: 547, endPoint x: 430, endPoint y: 294, distance: 283.5
click at [430, 294] on quentale-workspace at bounding box center [491, 288] width 983 height 577
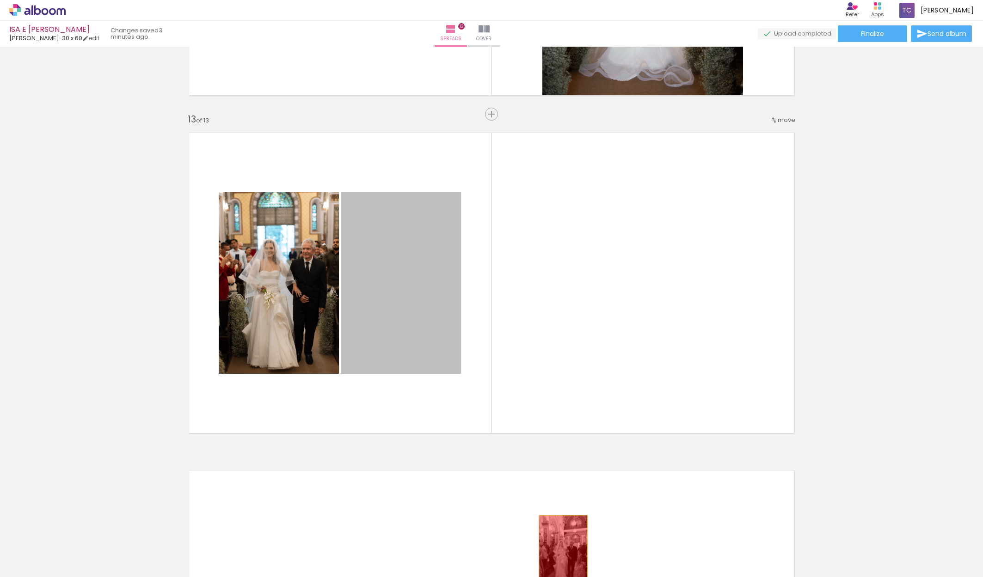
drag, startPoint x: 420, startPoint y: 290, endPoint x: 567, endPoint y: 553, distance: 301.0
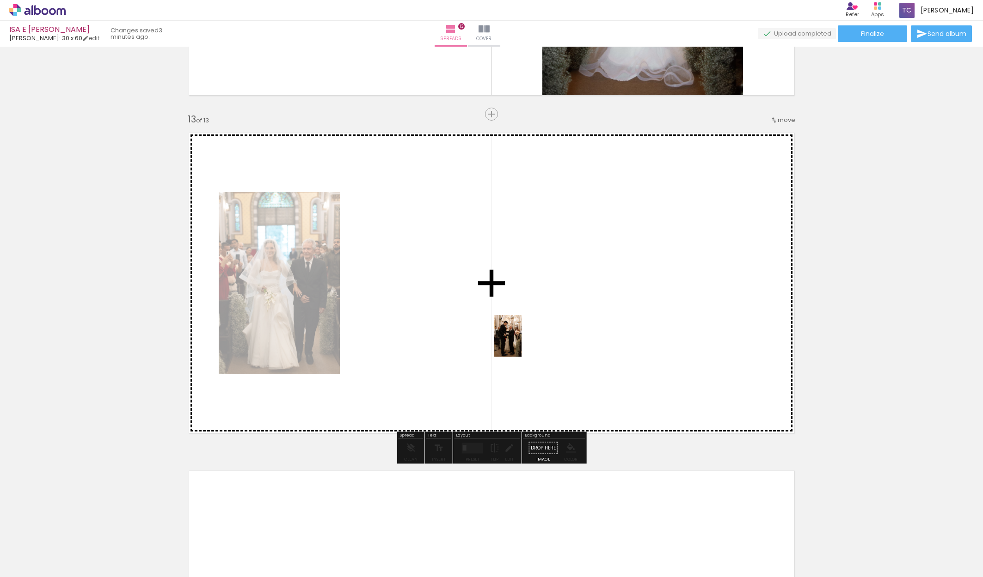
drag, startPoint x: 612, startPoint y: 555, endPoint x: 522, endPoint y: 343, distance: 231.2
click at [522, 343] on quentale-workspace at bounding box center [491, 288] width 983 height 577
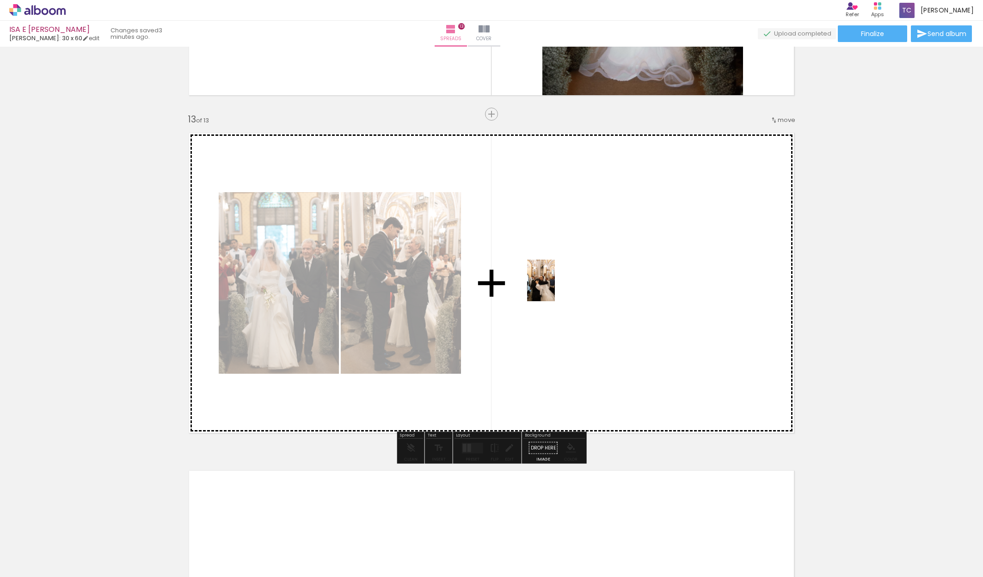
drag, startPoint x: 663, startPoint y: 558, endPoint x: 555, endPoint y: 288, distance: 291.1
click at [555, 288] on quentale-workspace at bounding box center [491, 288] width 983 height 577
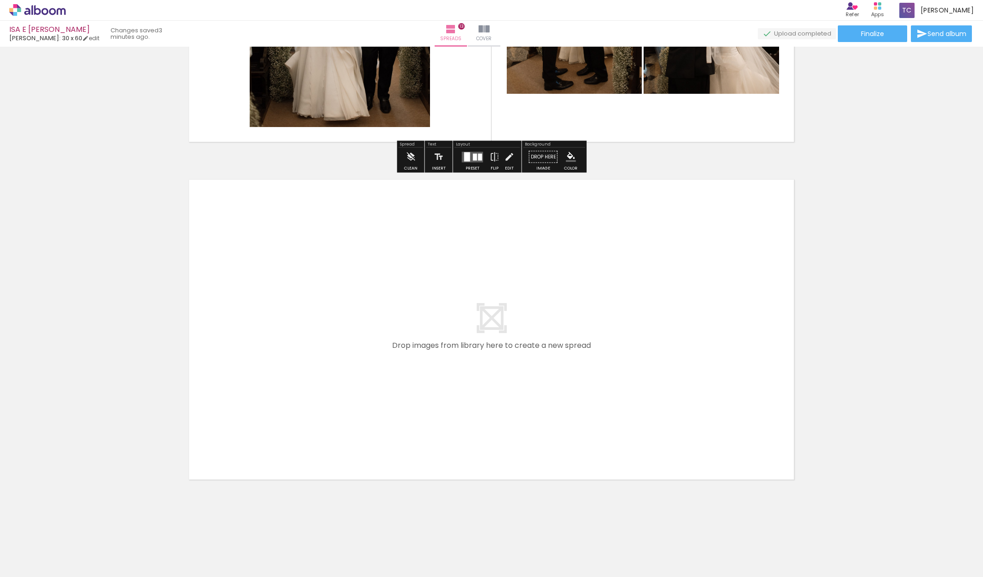
scroll to position [4295, 0]
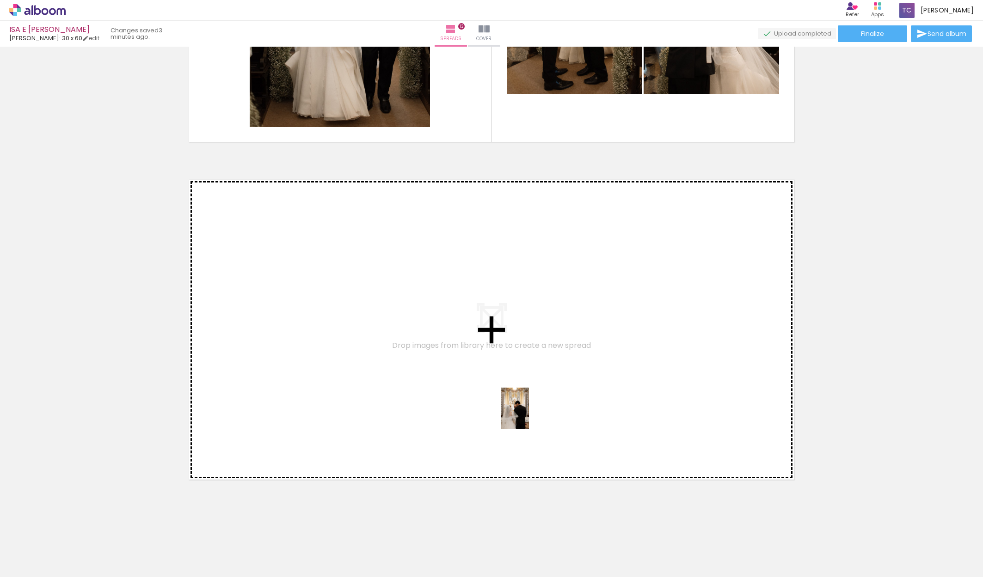
drag, startPoint x: 719, startPoint y: 560, endPoint x: 529, endPoint y: 416, distance: 239.2
click at [529, 416] on quentale-workspace at bounding box center [491, 288] width 983 height 577
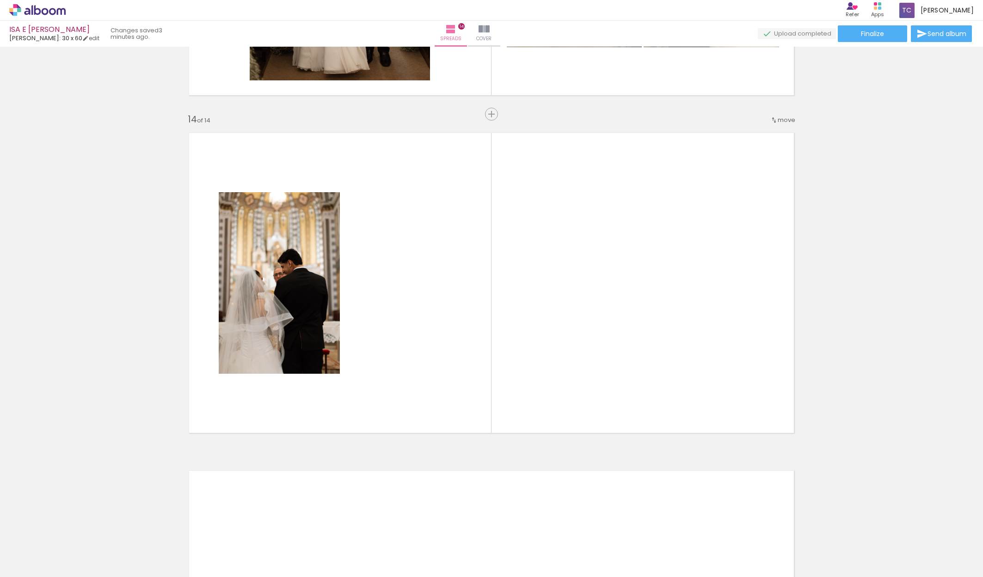
scroll to position [0, 954]
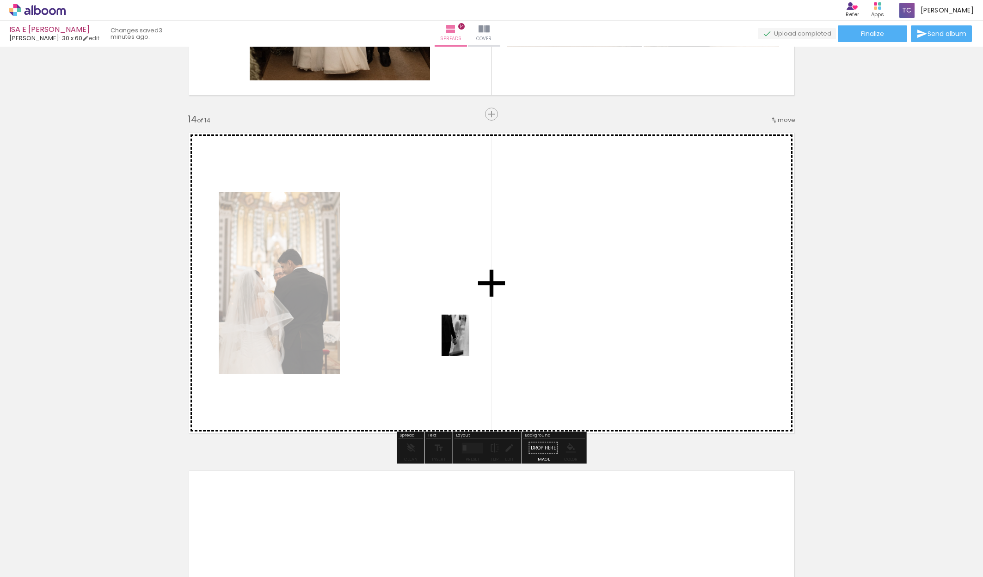
drag, startPoint x: 491, startPoint y: 559, endPoint x: 469, endPoint y: 343, distance: 217.4
click at [469, 343] on quentale-workspace at bounding box center [491, 288] width 983 height 577
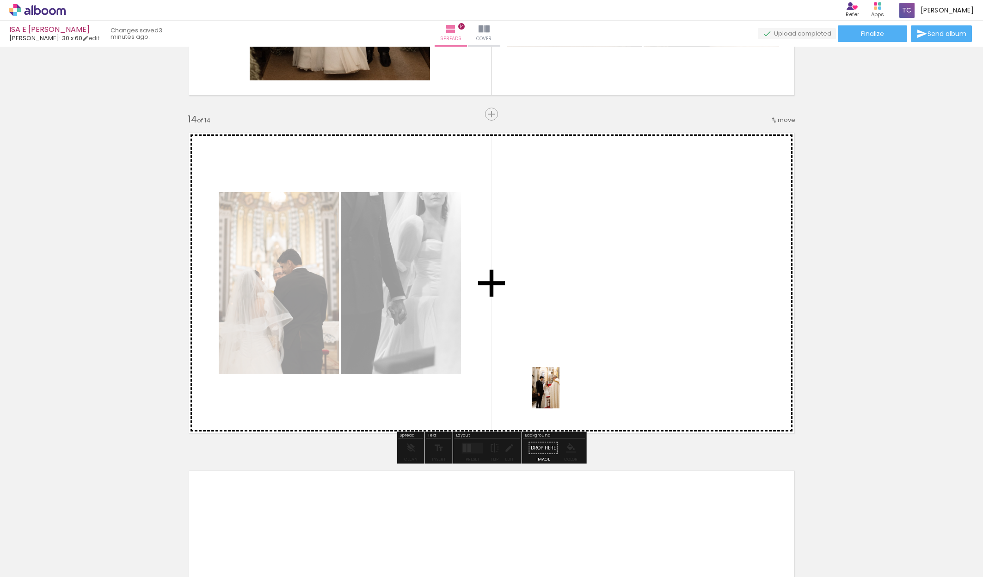
drag, startPoint x: 544, startPoint y: 559, endPoint x: 559, endPoint y: 392, distance: 168.6
click at [559, 394] on quentale-workspace at bounding box center [491, 288] width 983 height 577
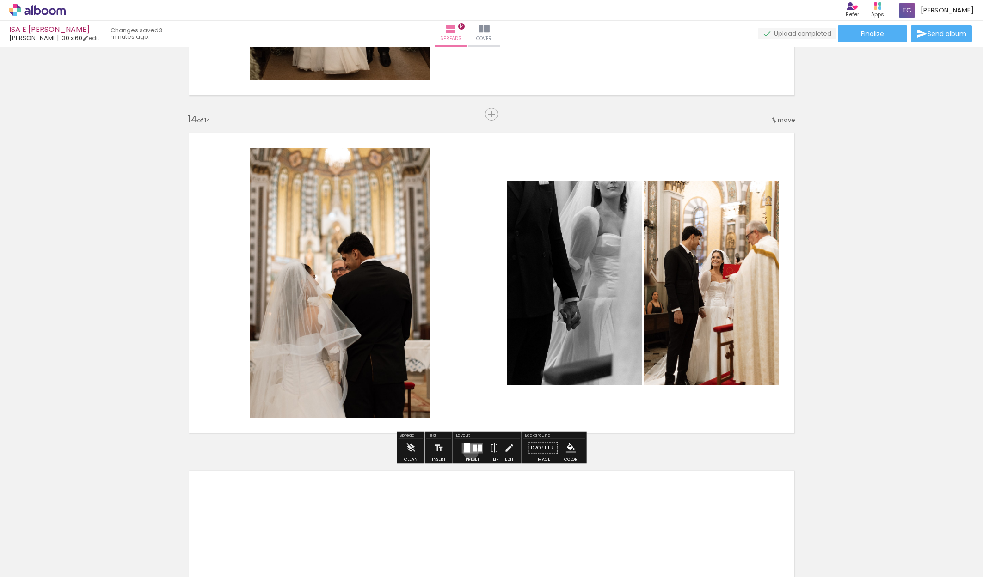
click at [470, 452] on quentale-layouter at bounding box center [472, 448] width 21 height 11
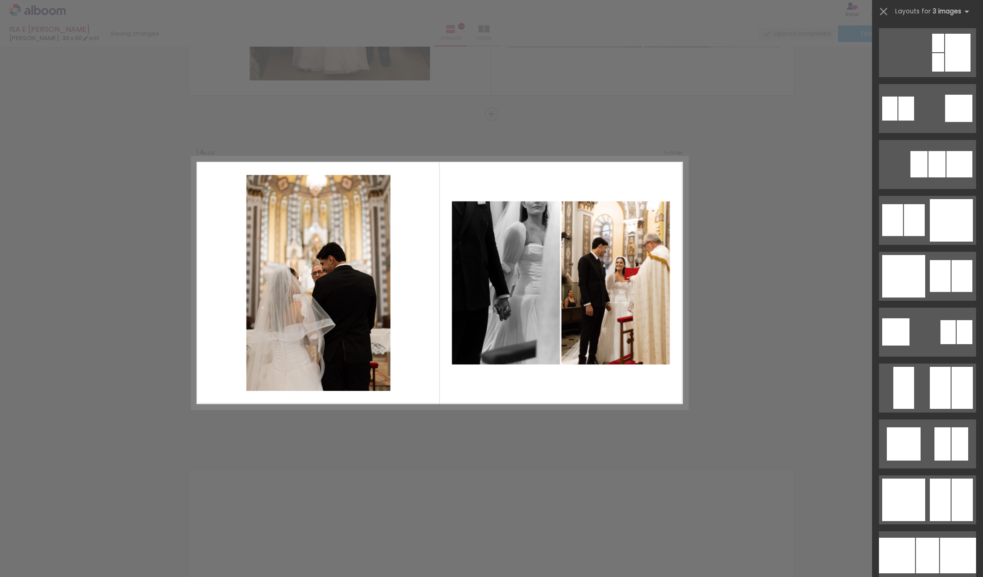
scroll to position [0, 0]
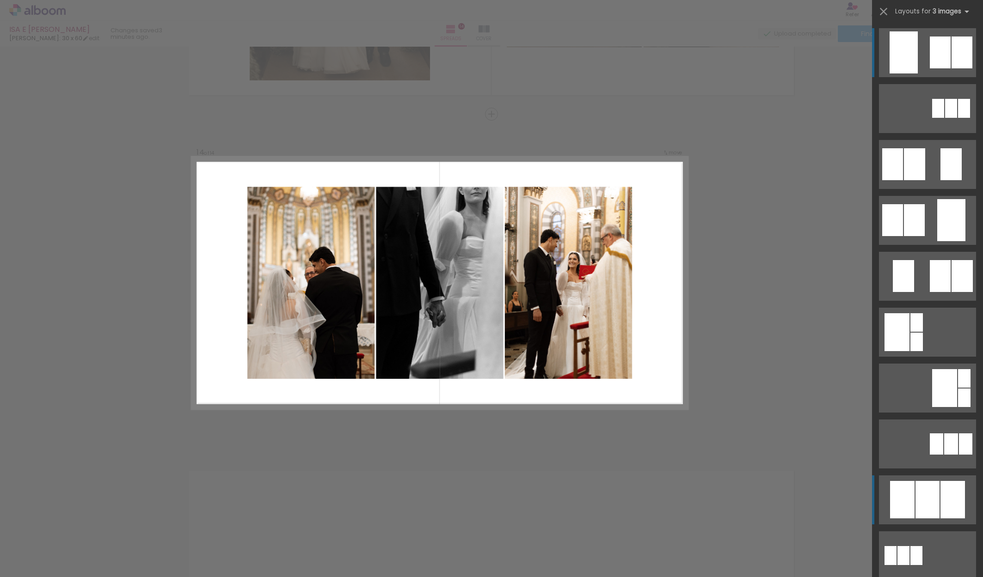
click at [935, 497] on div at bounding box center [927, 499] width 24 height 37
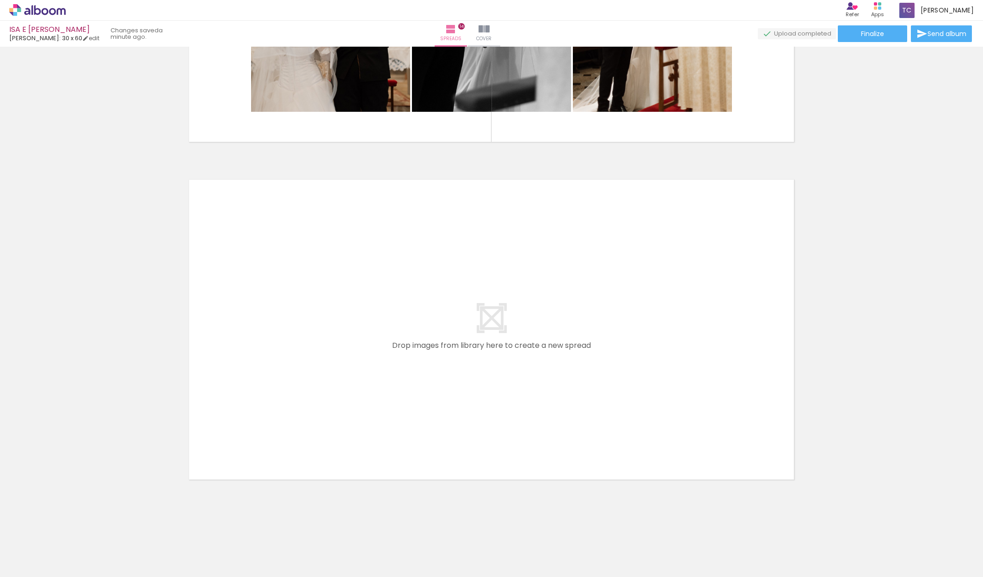
scroll to position [0, 1128]
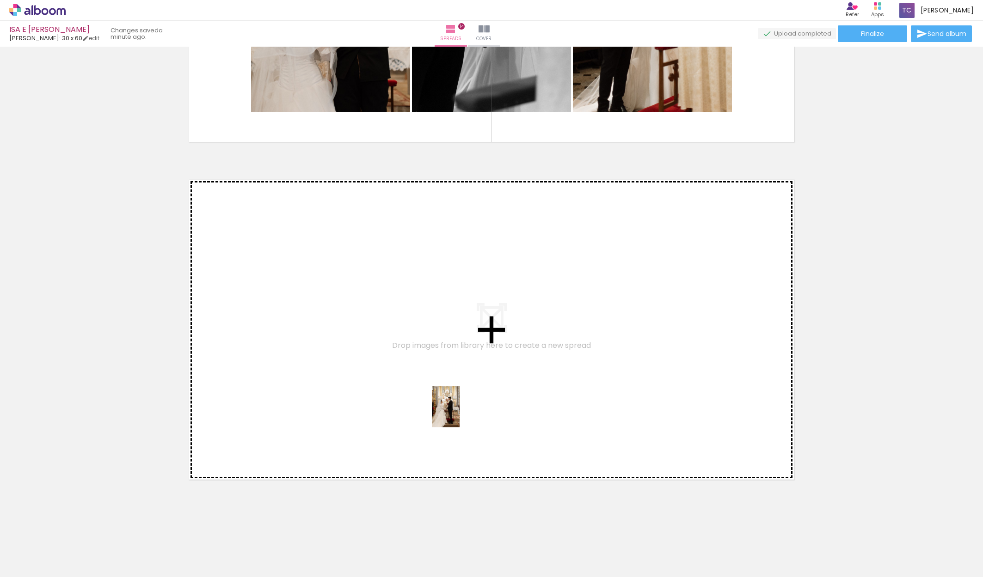
drag, startPoint x: 474, startPoint y: 557, endPoint x: 460, endPoint y: 414, distance: 143.6
click at [460, 414] on quentale-workspace at bounding box center [491, 288] width 983 height 577
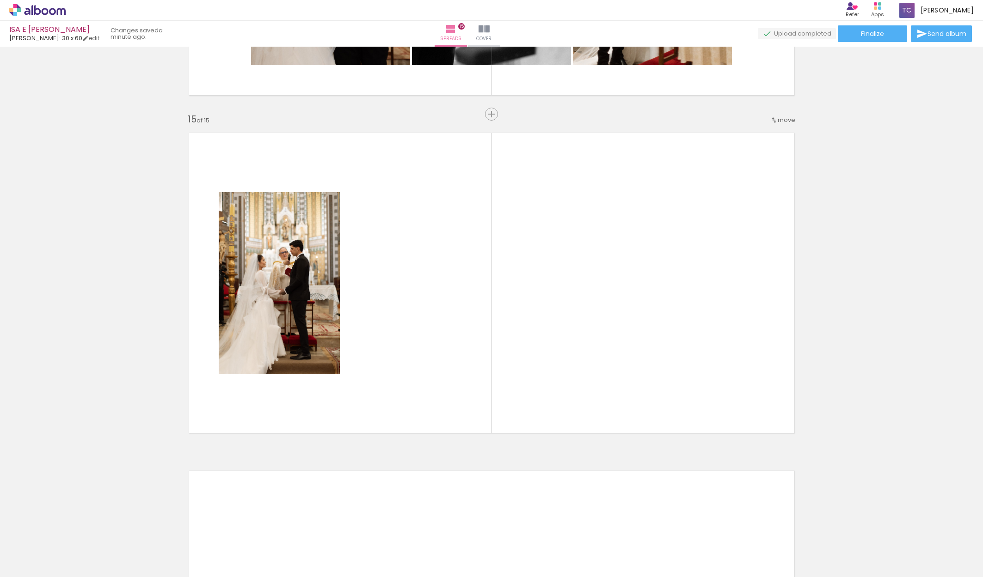
scroll to position [0, 0]
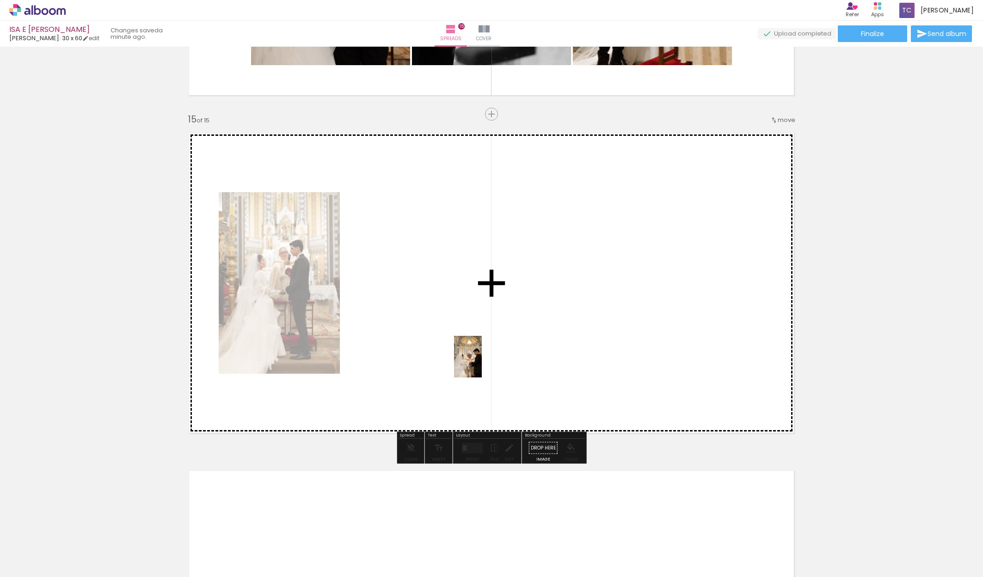
drag, startPoint x: 517, startPoint y: 549, endPoint x: 482, endPoint y: 363, distance: 188.7
click at [482, 363] on quentale-workspace at bounding box center [491, 288] width 983 height 577
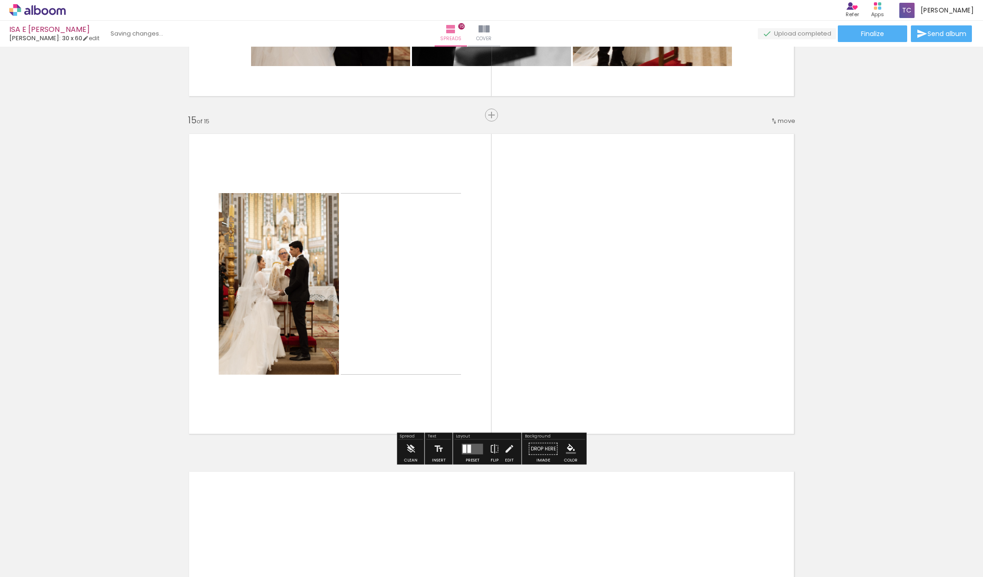
scroll to position [0, 0]
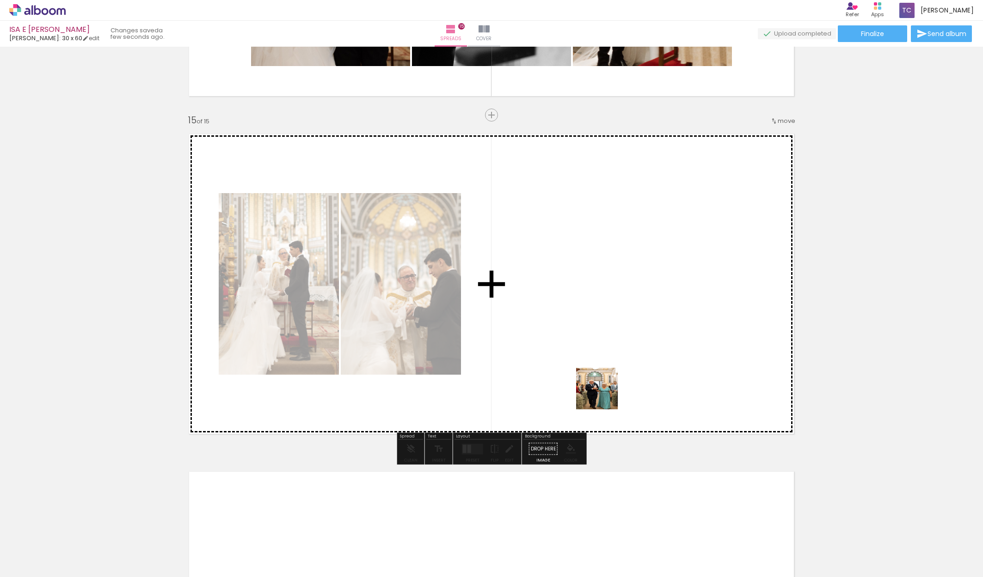
drag, startPoint x: 577, startPoint y: 549, endPoint x: 641, endPoint y: 554, distance: 64.9
click at [606, 348] on quentale-workspace at bounding box center [491, 288] width 983 height 577
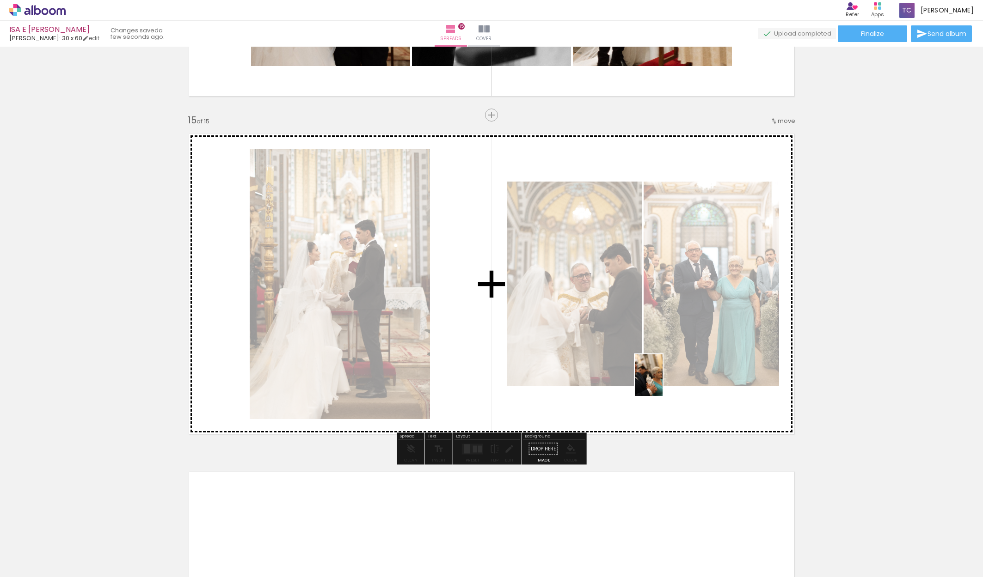
drag, startPoint x: 627, startPoint y: 549, endPoint x: 662, endPoint y: 377, distance: 176.0
click at [662, 377] on quentale-workspace at bounding box center [491, 288] width 983 height 577
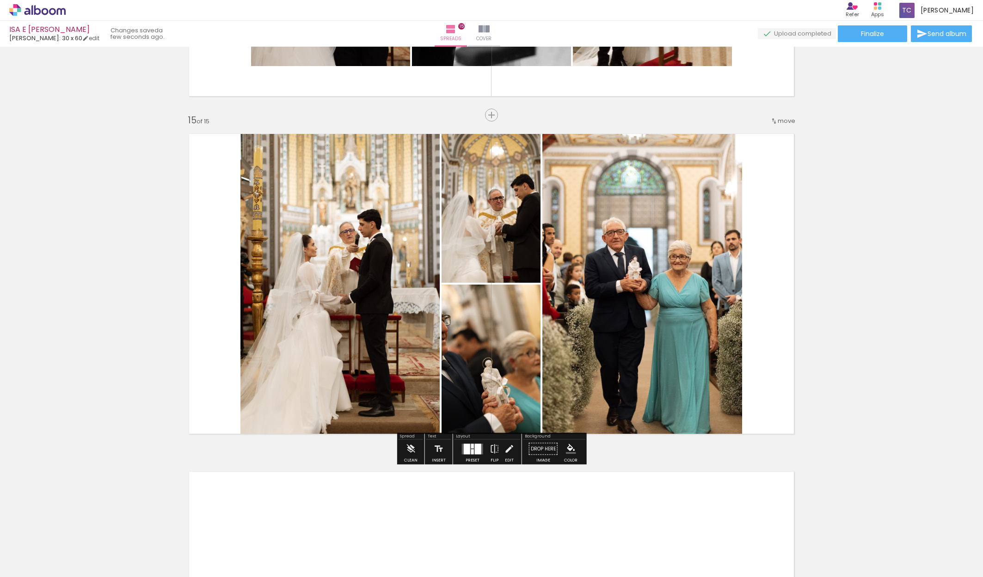
click at [473, 453] on div at bounding box center [472, 451] width 3 height 5
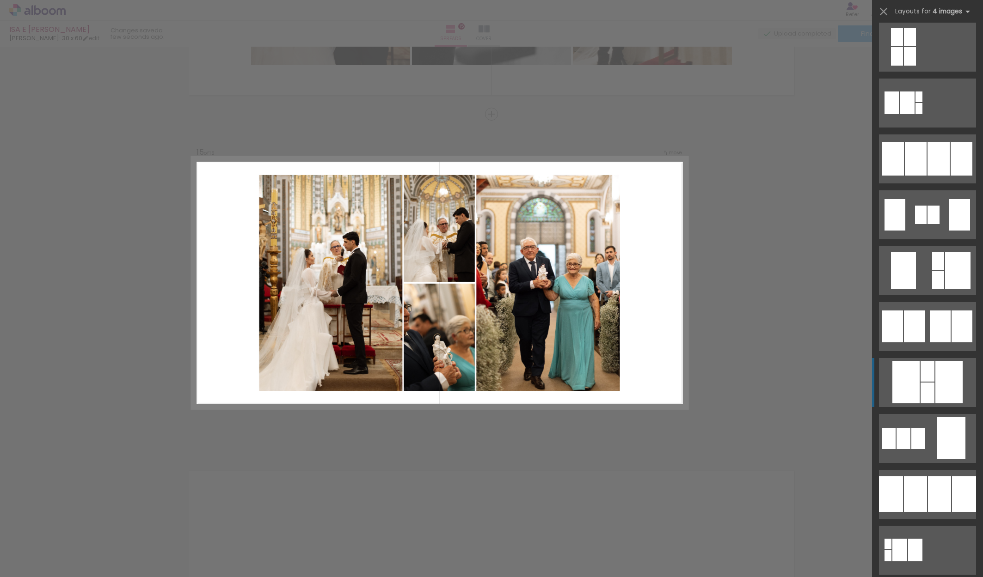
scroll to position [567, 0]
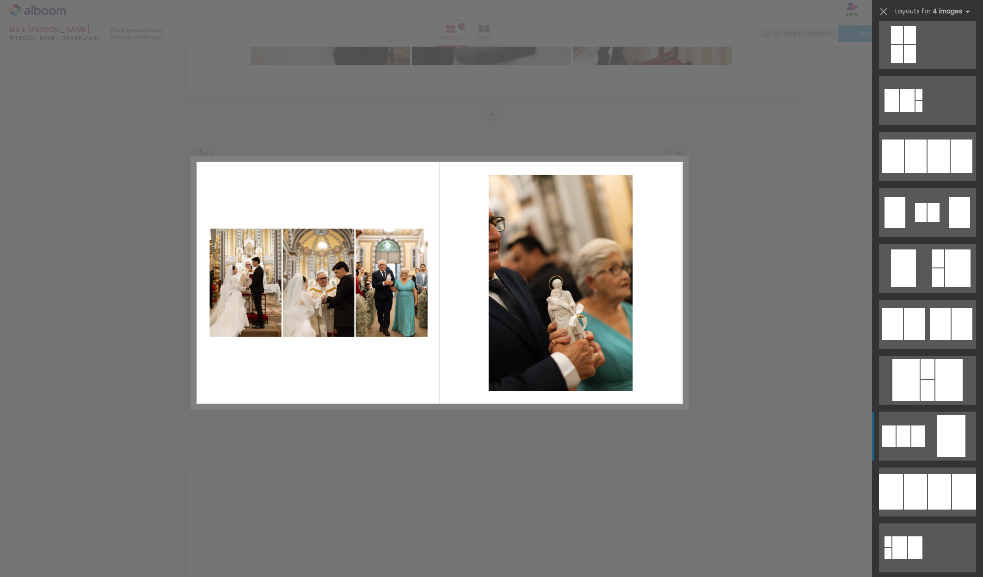
click at [939, 430] on div at bounding box center [951, 436] width 28 height 42
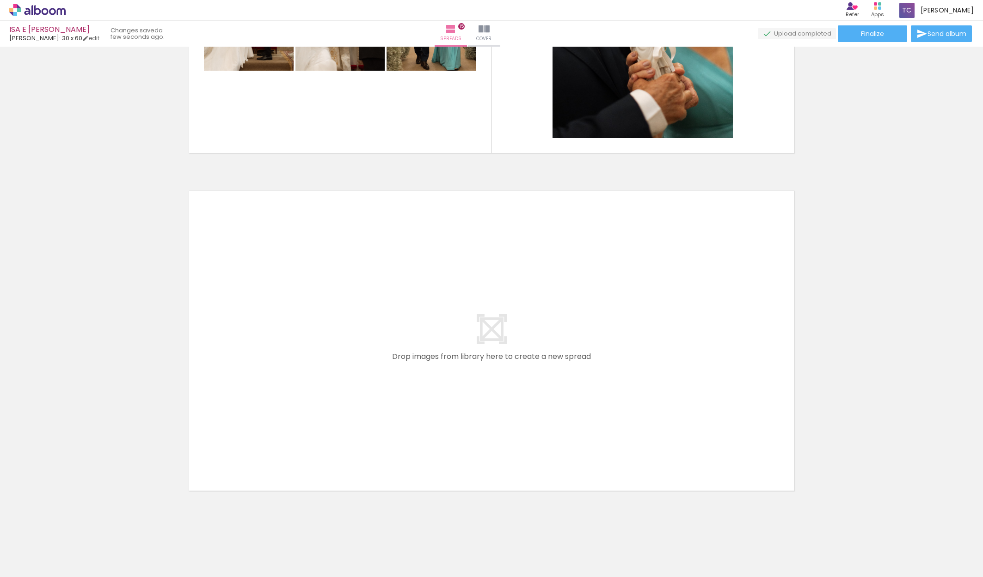
scroll to position [4962, 0]
